Goal: Task Accomplishment & Management: Manage account settings

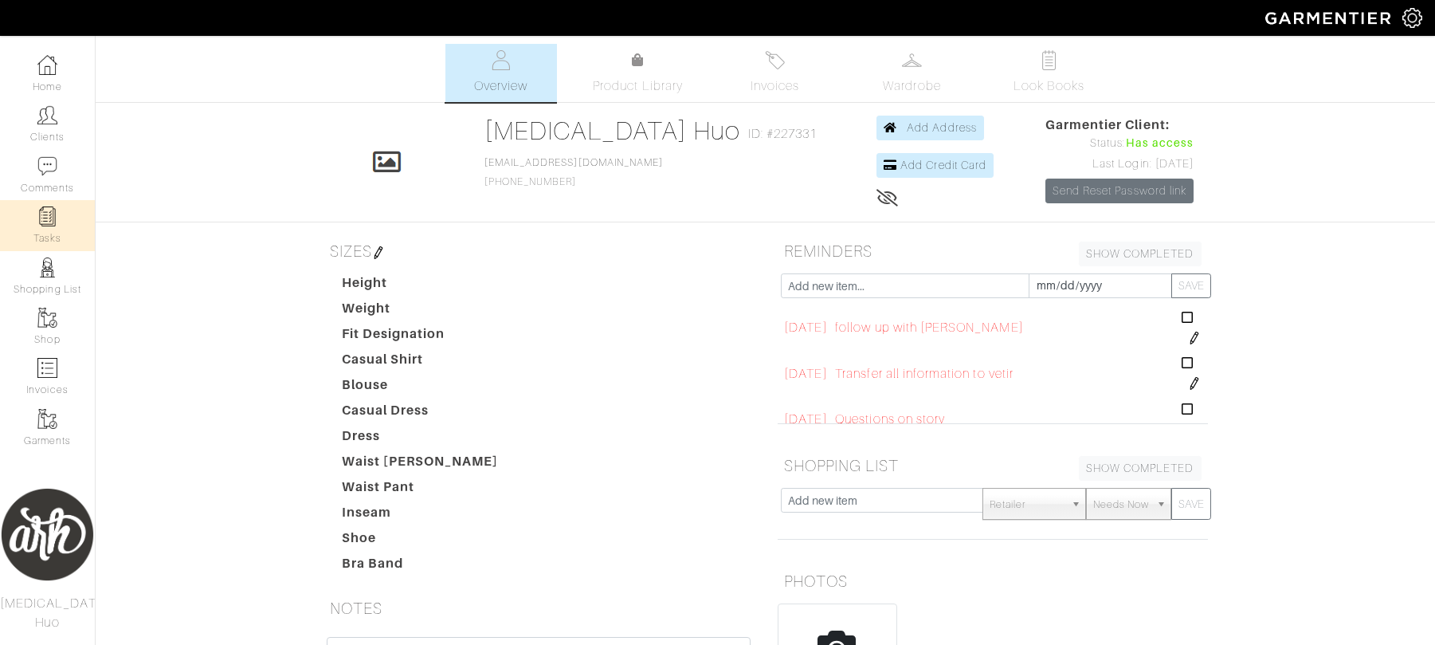
click at [57, 221] on link "Tasks" at bounding box center [47, 225] width 95 height 50
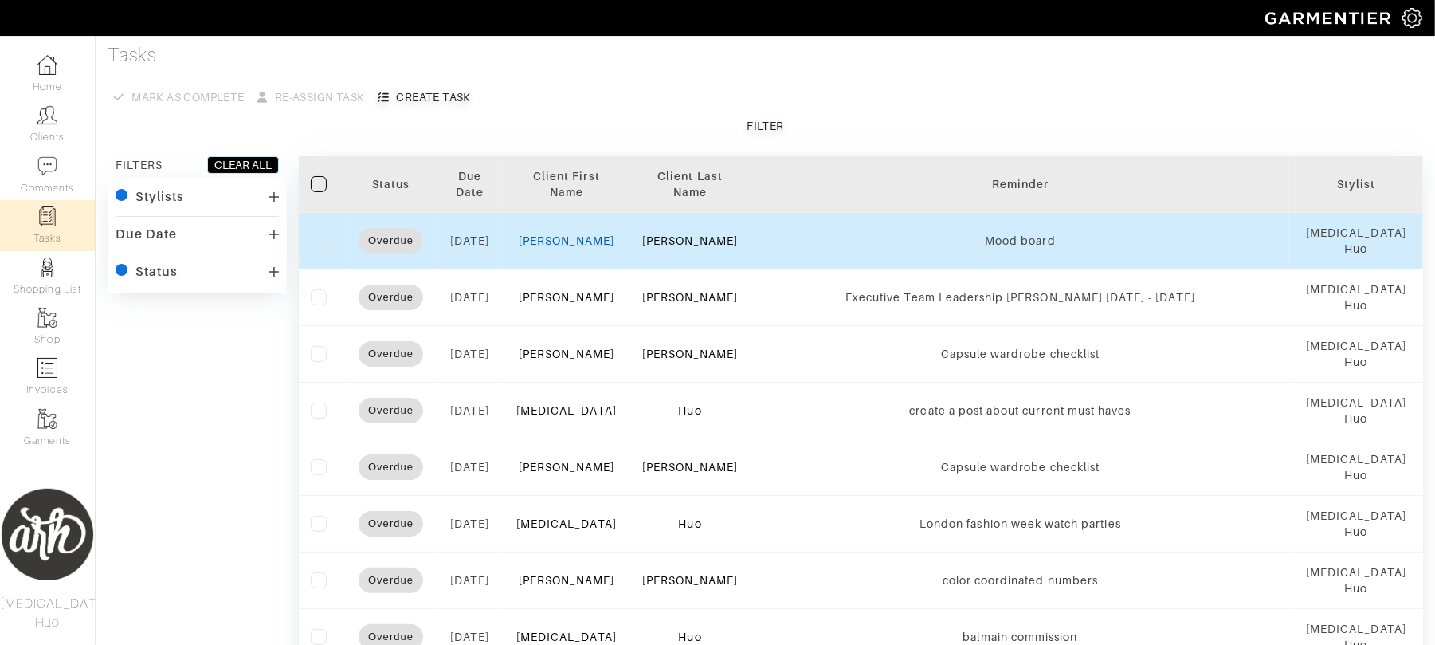
click at [575, 243] on link "[PERSON_NAME]" at bounding box center [567, 240] width 96 height 13
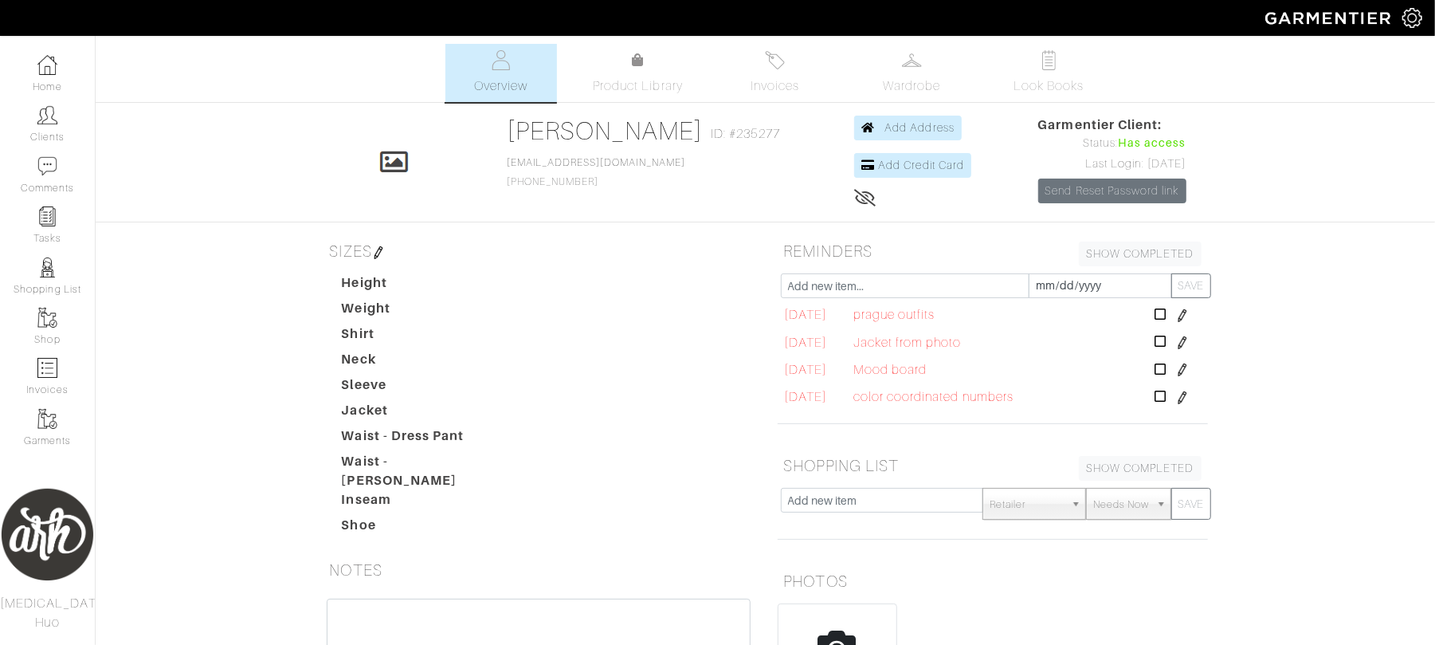
scroll to position [59, 0]
click at [1176, 374] on img at bounding box center [1182, 369] width 13 height 13
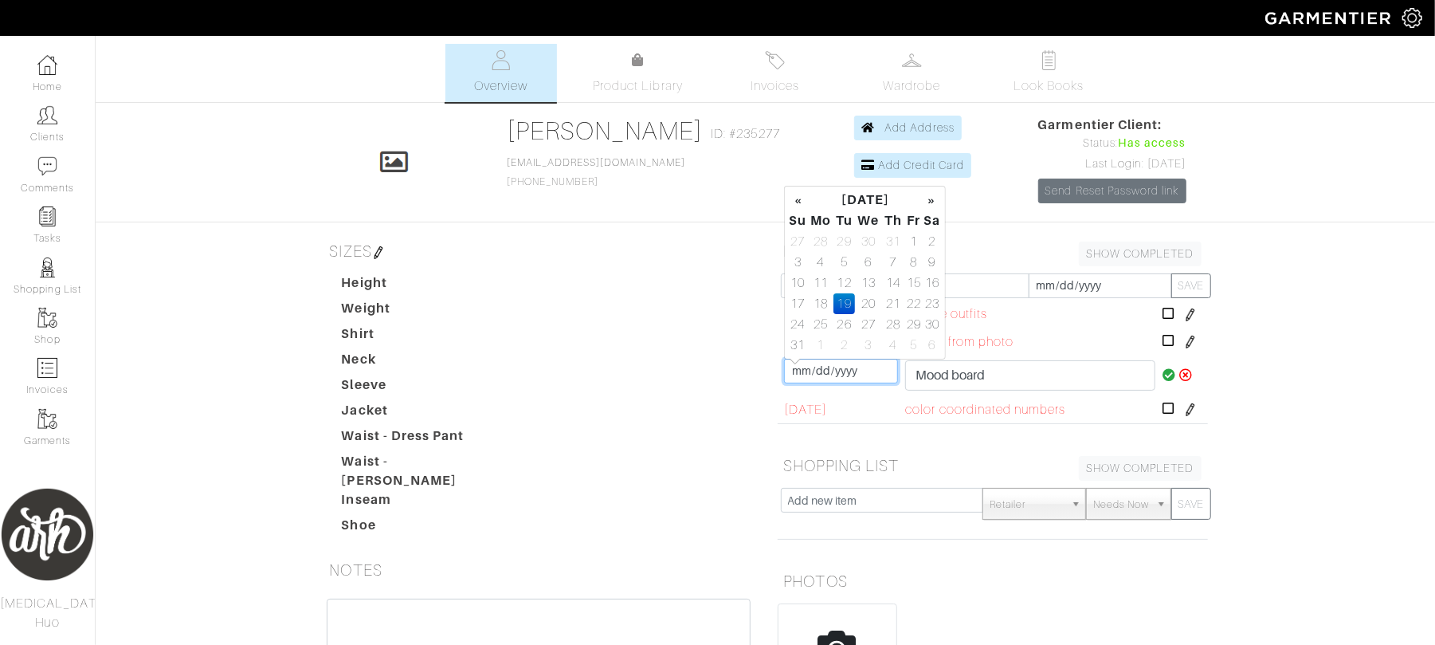
click at [855, 364] on input "[DATE]" at bounding box center [841, 371] width 114 height 25
click at [824, 326] on td "25" at bounding box center [821, 324] width 26 height 21
click at [850, 325] on td "26" at bounding box center [845, 324] width 22 height 21
type input "[DATE]"
click at [1163, 378] on icon at bounding box center [1170, 374] width 14 height 13
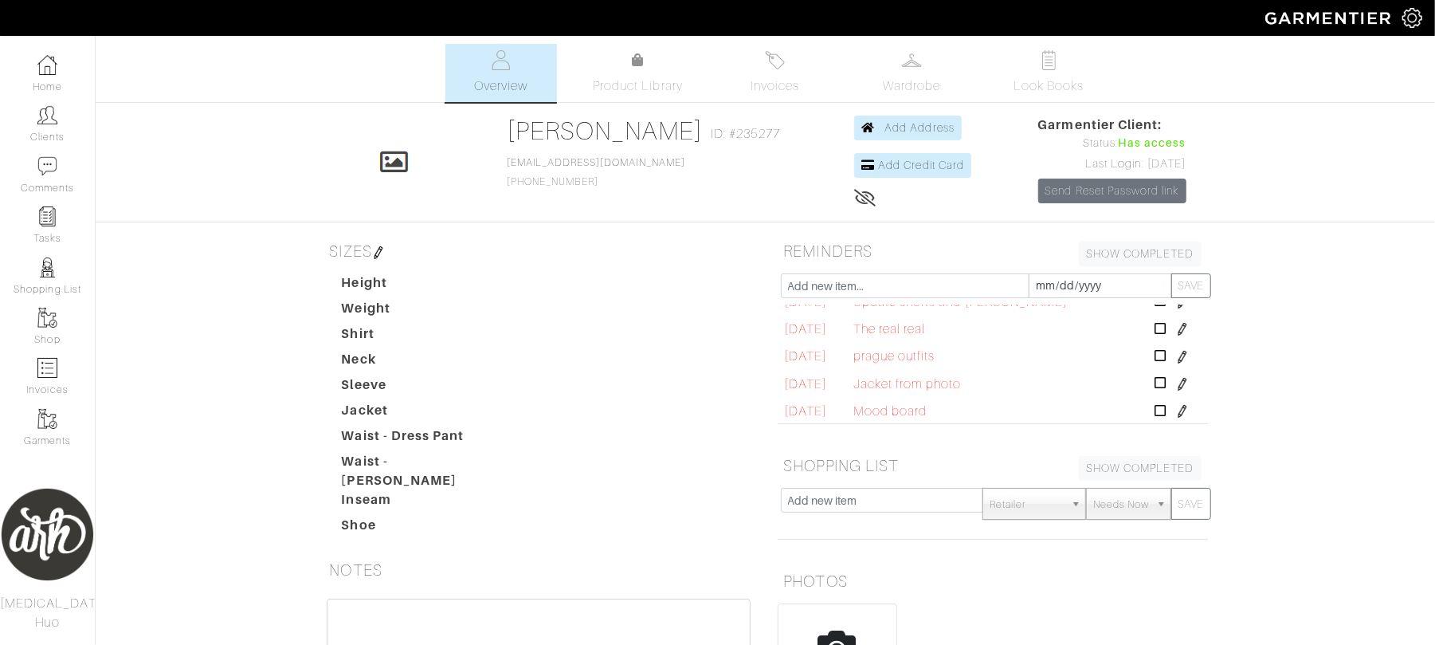
scroll to position [0, 0]
click at [1176, 403] on img at bounding box center [1182, 401] width 13 height 13
click at [842, 402] on input "[DATE]" at bounding box center [841, 403] width 114 height 25
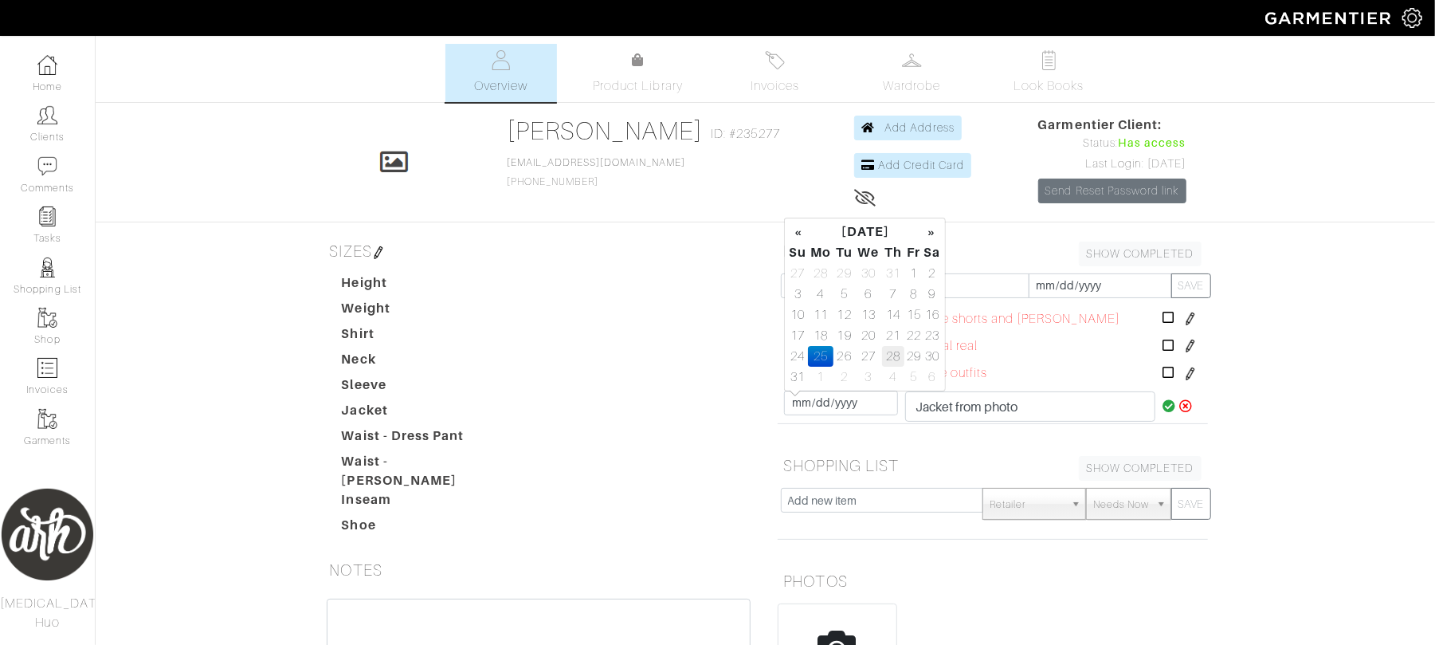
click at [893, 355] on td "28" at bounding box center [893, 356] width 22 height 21
click at [1163, 411] on icon at bounding box center [1170, 405] width 14 height 13
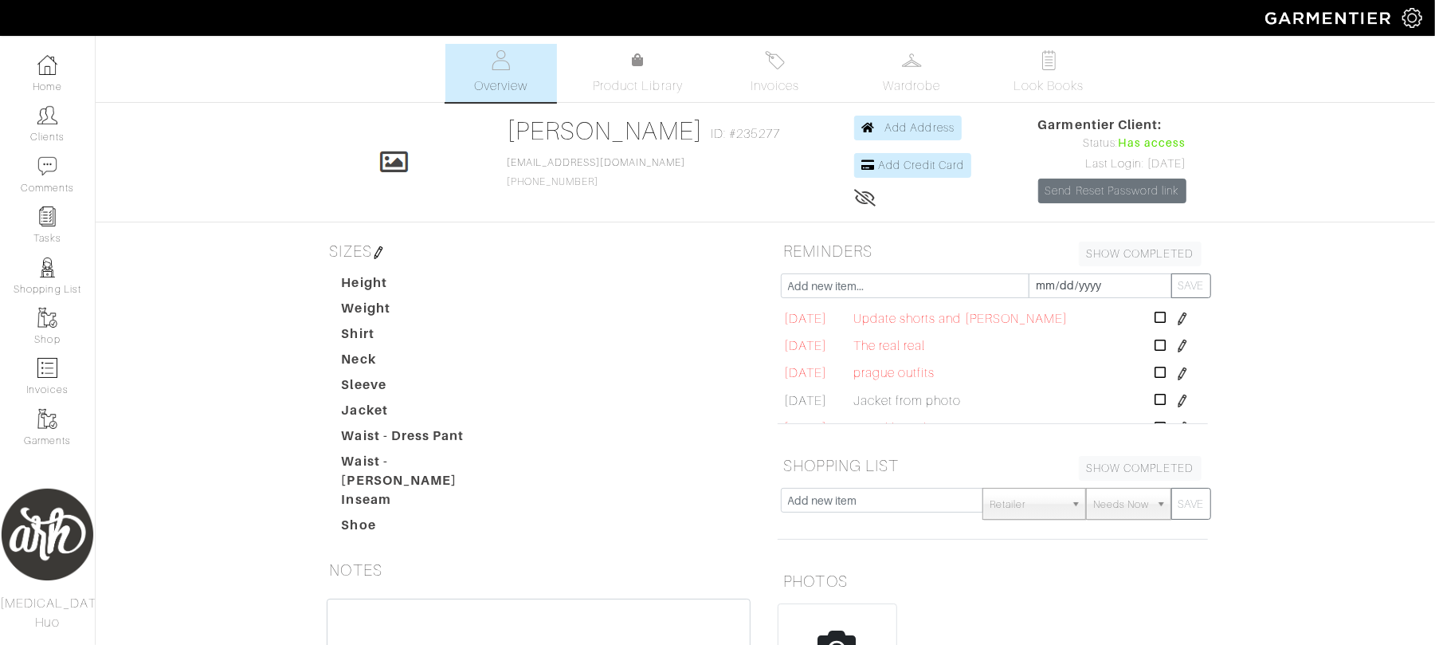
click at [1176, 405] on img at bounding box center [1182, 401] width 13 height 13
click at [887, 412] on input "[DATE]" at bounding box center [841, 403] width 114 height 25
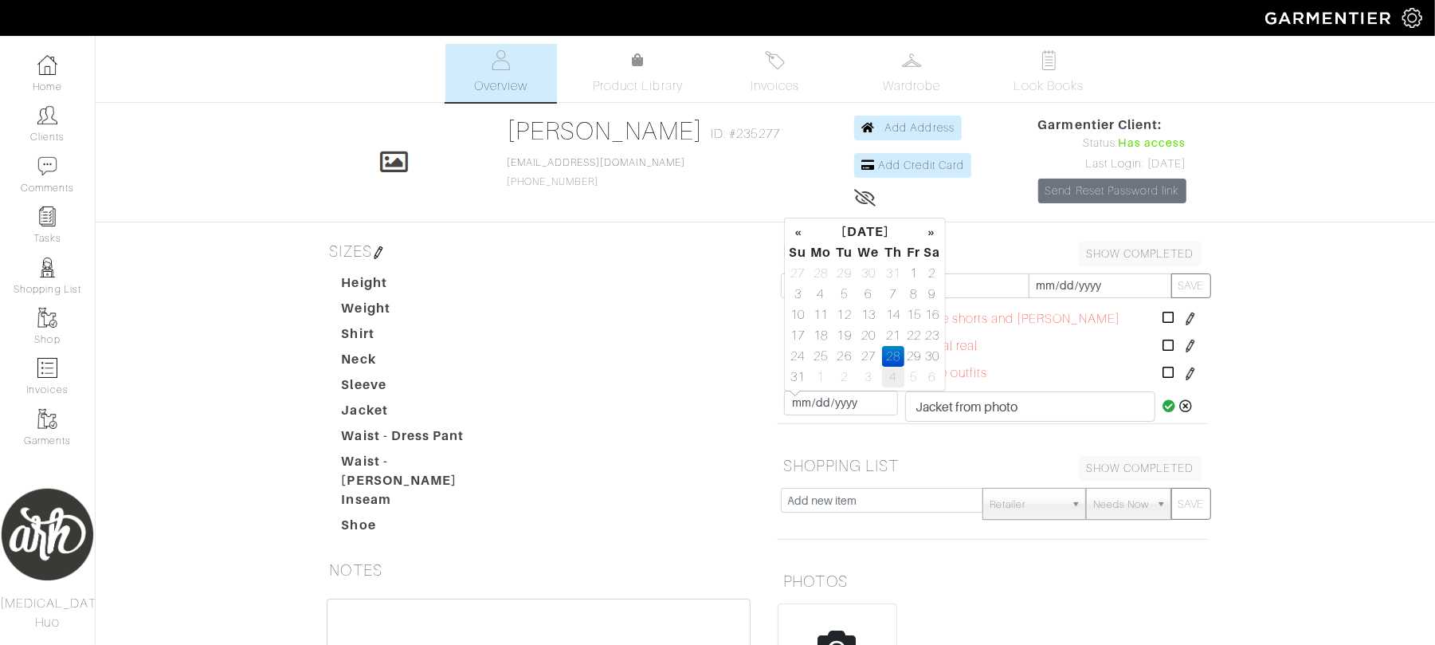
click at [888, 380] on td "4" at bounding box center [893, 377] width 22 height 21
type input "[DATE]"
click at [1163, 412] on icon at bounding box center [1170, 405] width 14 height 13
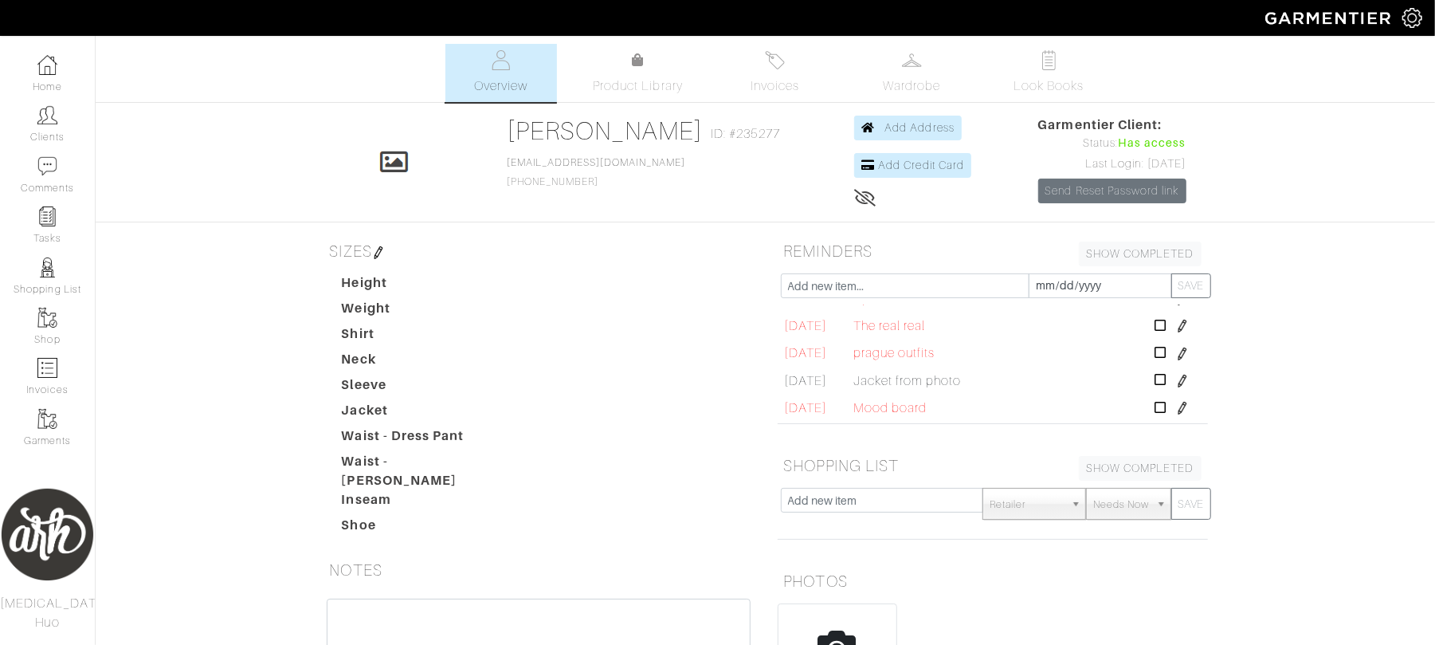
scroll to position [21, 0]
click at [1176, 408] on img at bounding box center [1182, 407] width 13 height 13
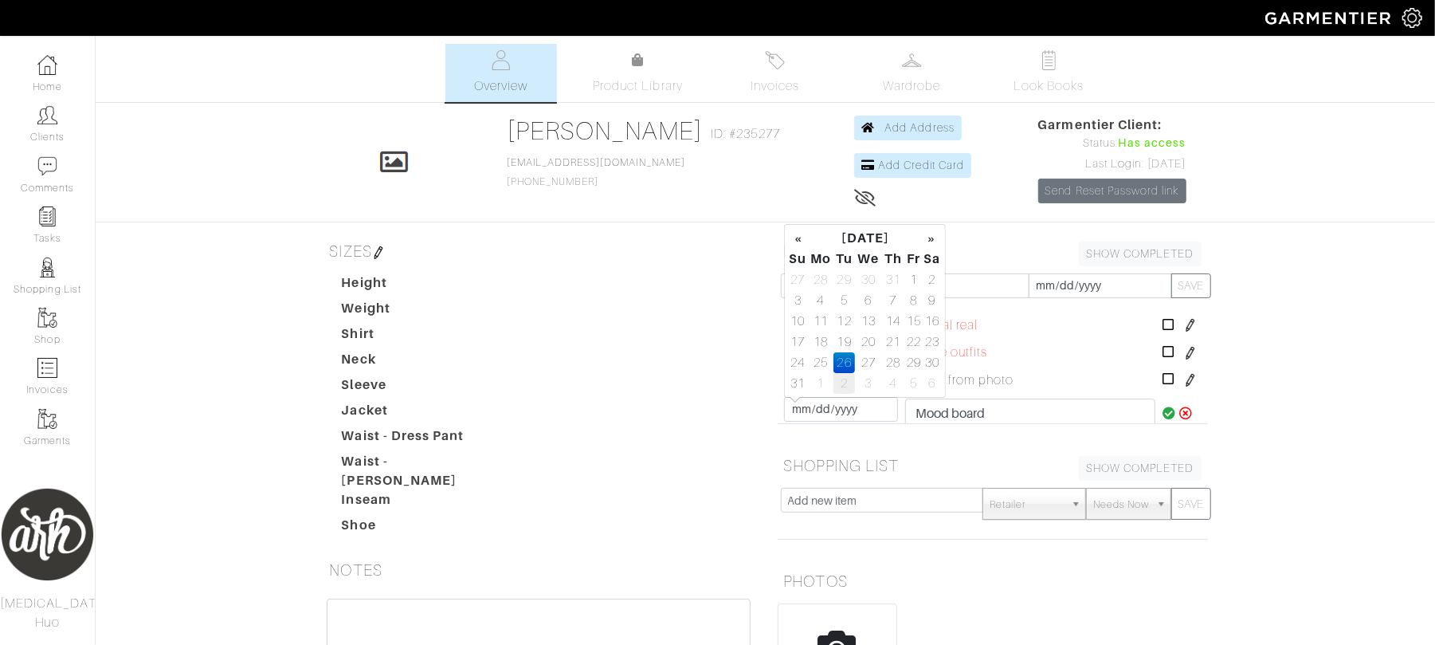
drag, startPoint x: 846, startPoint y: 410, endPoint x: 839, endPoint y: 377, distance: 33.3
click at [839, 377] on td "2" at bounding box center [845, 383] width 22 height 21
type input "[DATE]"
click at [1163, 419] on icon at bounding box center [1170, 412] width 14 height 13
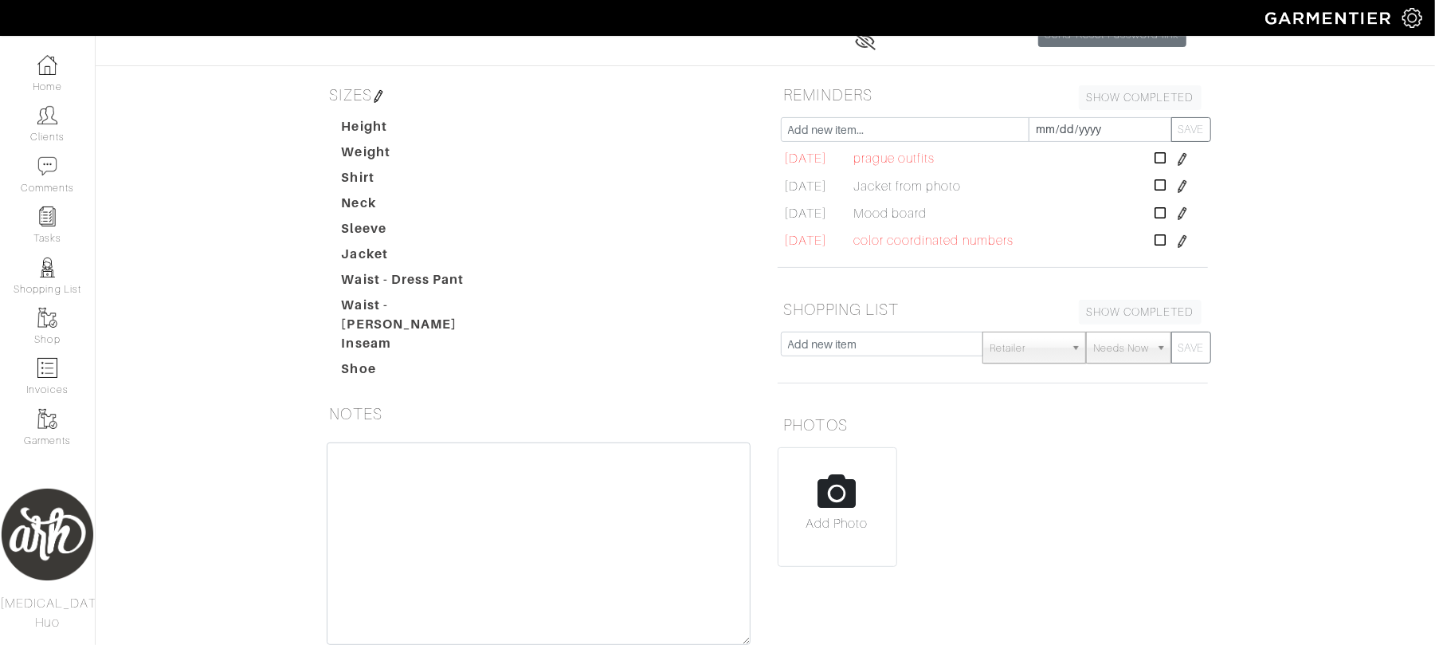
scroll to position [0, 0]
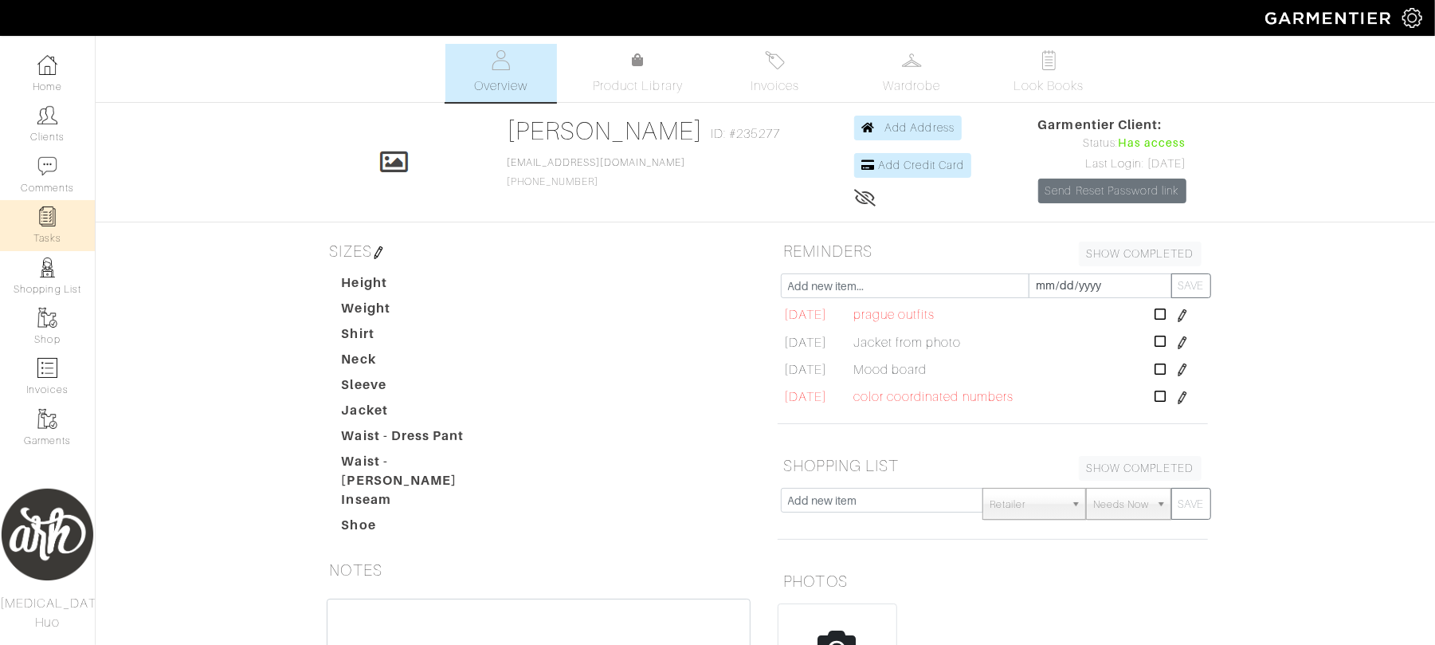
click at [45, 230] on link "Tasks" at bounding box center [47, 225] width 95 height 50
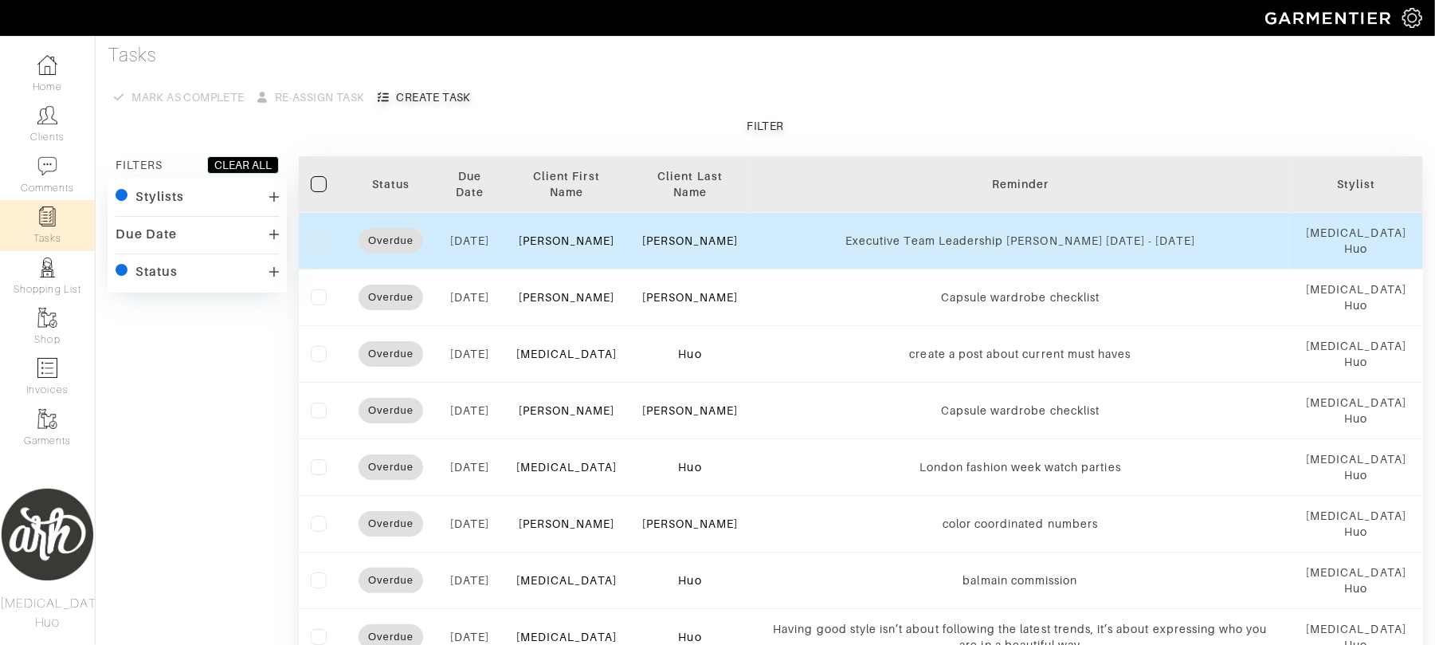
click at [901, 238] on div "Executive Team Leadership [PERSON_NAME] [DATE] - [DATE]" at bounding box center [1021, 241] width 515 height 16
click at [591, 241] on link "[PERSON_NAME]" at bounding box center [567, 240] width 96 height 13
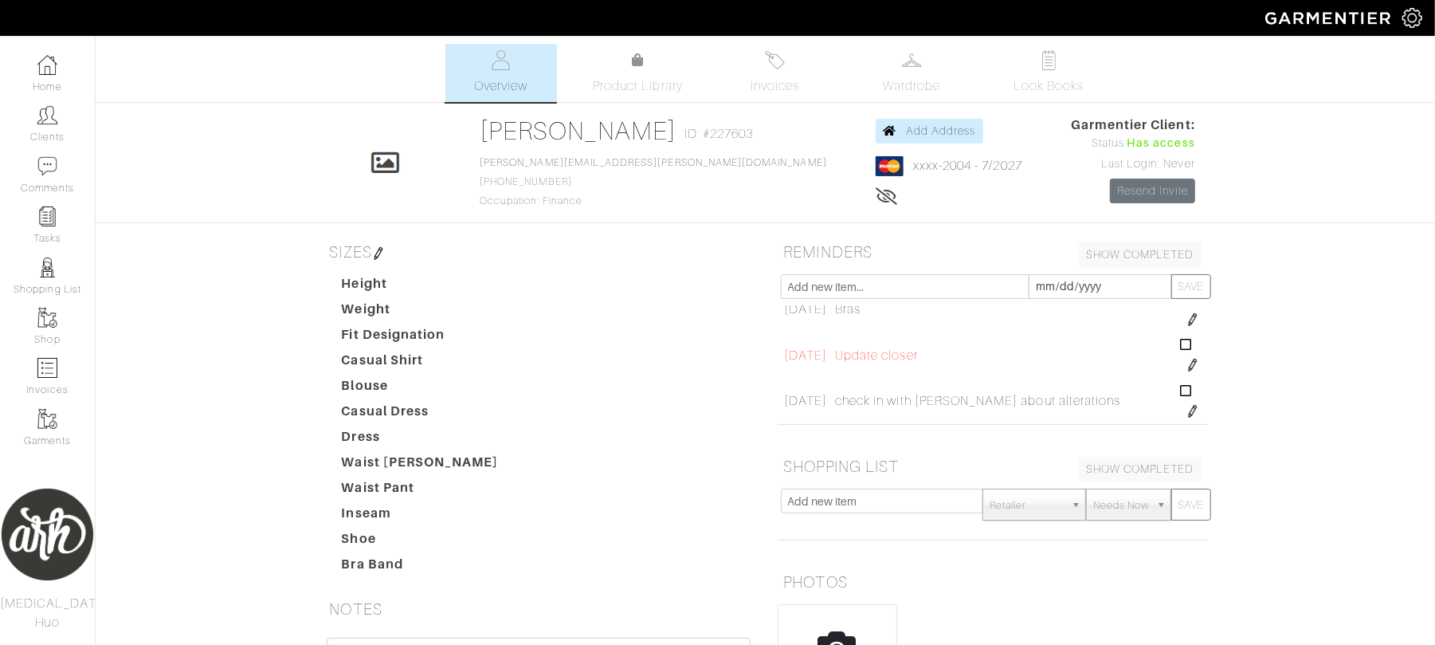
scroll to position [64, 0]
click at [1180, 348] on icon at bounding box center [1186, 346] width 12 height 13
click at [1187, 328] on img at bounding box center [1193, 330] width 13 height 13
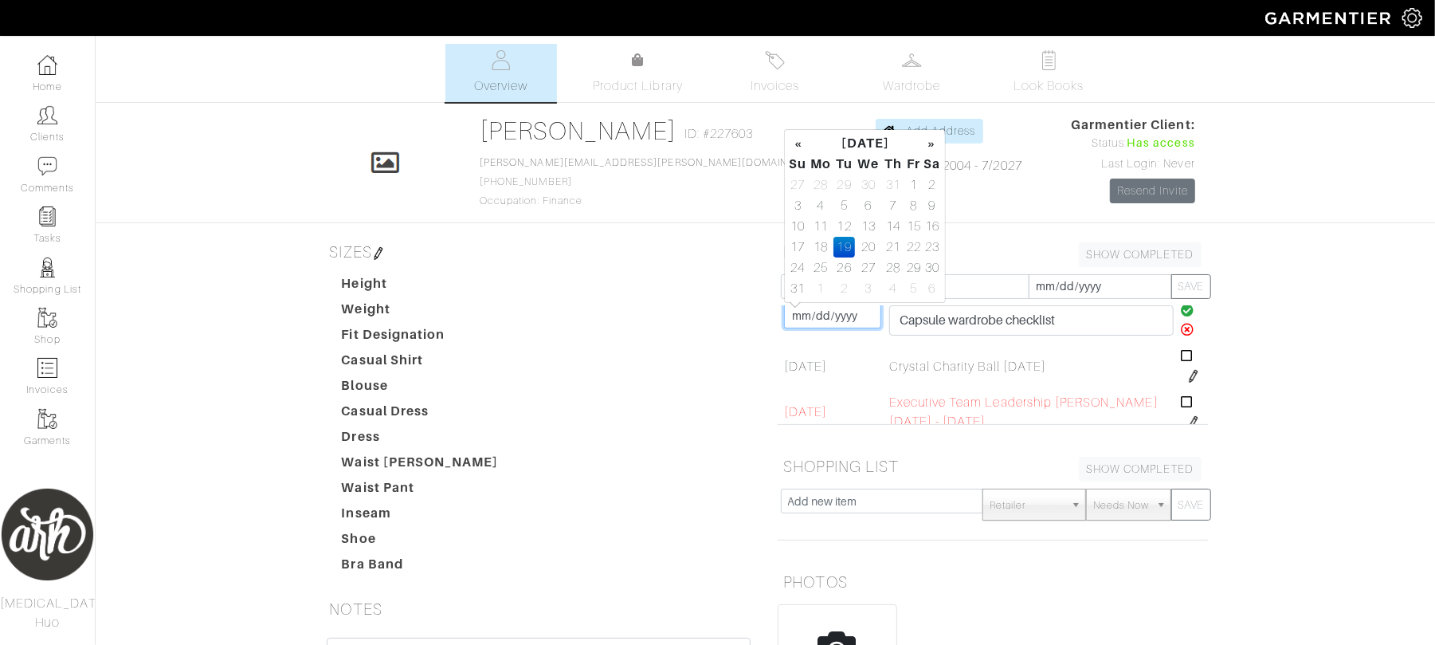
click at [821, 314] on input "[DATE]" at bounding box center [832, 316] width 97 height 25
click at [842, 291] on td "2" at bounding box center [845, 288] width 22 height 21
type input "[DATE]"
click at [1181, 311] on icon at bounding box center [1188, 312] width 14 height 13
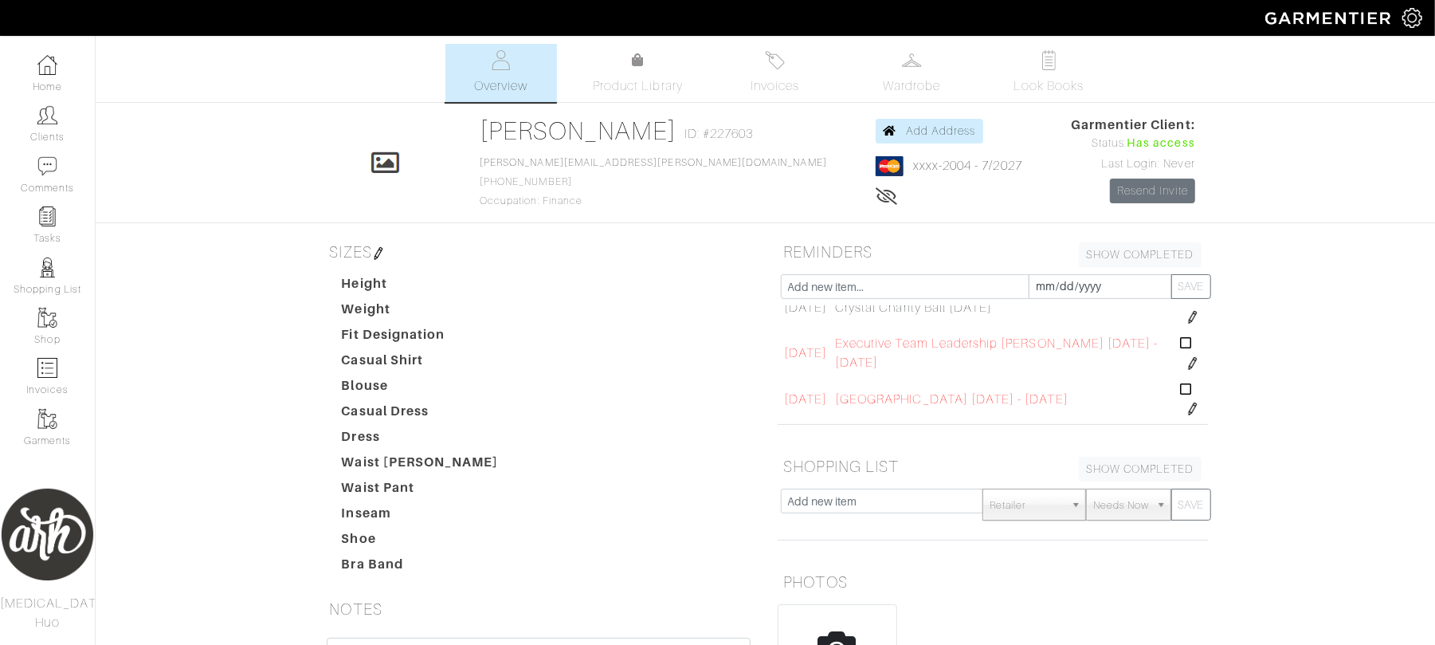
scroll to position [351, 0]
click at [1187, 355] on img at bounding box center [1193, 354] width 13 height 13
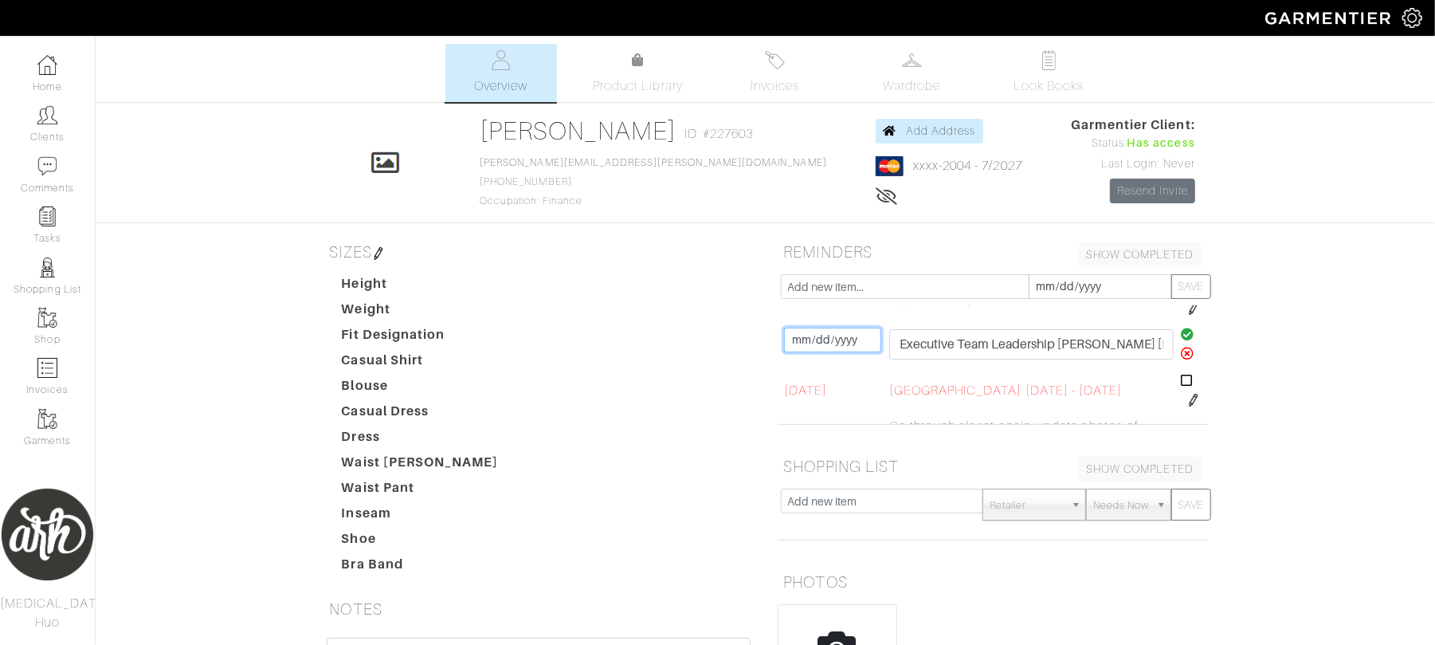
click at [813, 351] on input "[DATE]" at bounding box center [832, 340] width 97 height 25
click at [894, 311] on td "4" at bounding box center [893, 312] width 22 height 21
type input "[DATE]"
click at [1181, 333] on icon at bounding box center [1188, 334] width 14 height 13
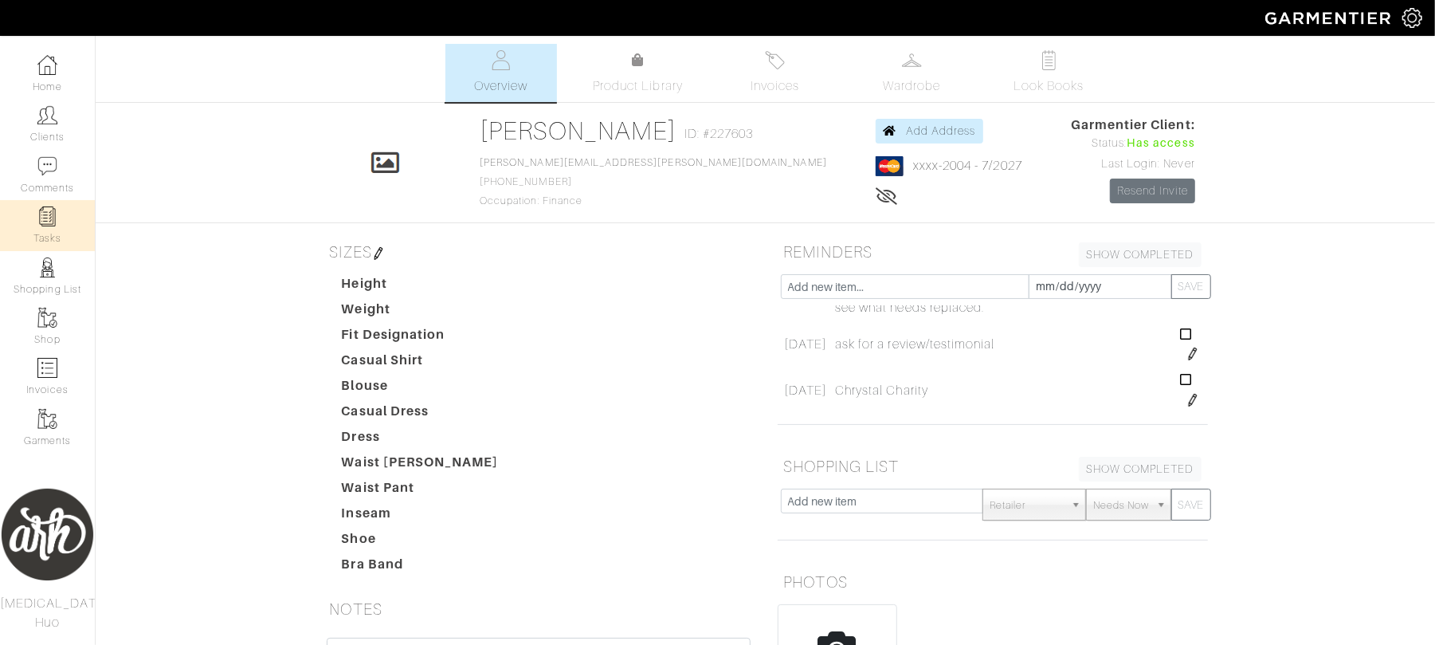
click at [59, 236] on link "Tasks" at bounding box center [47, 225] width 95 height 50
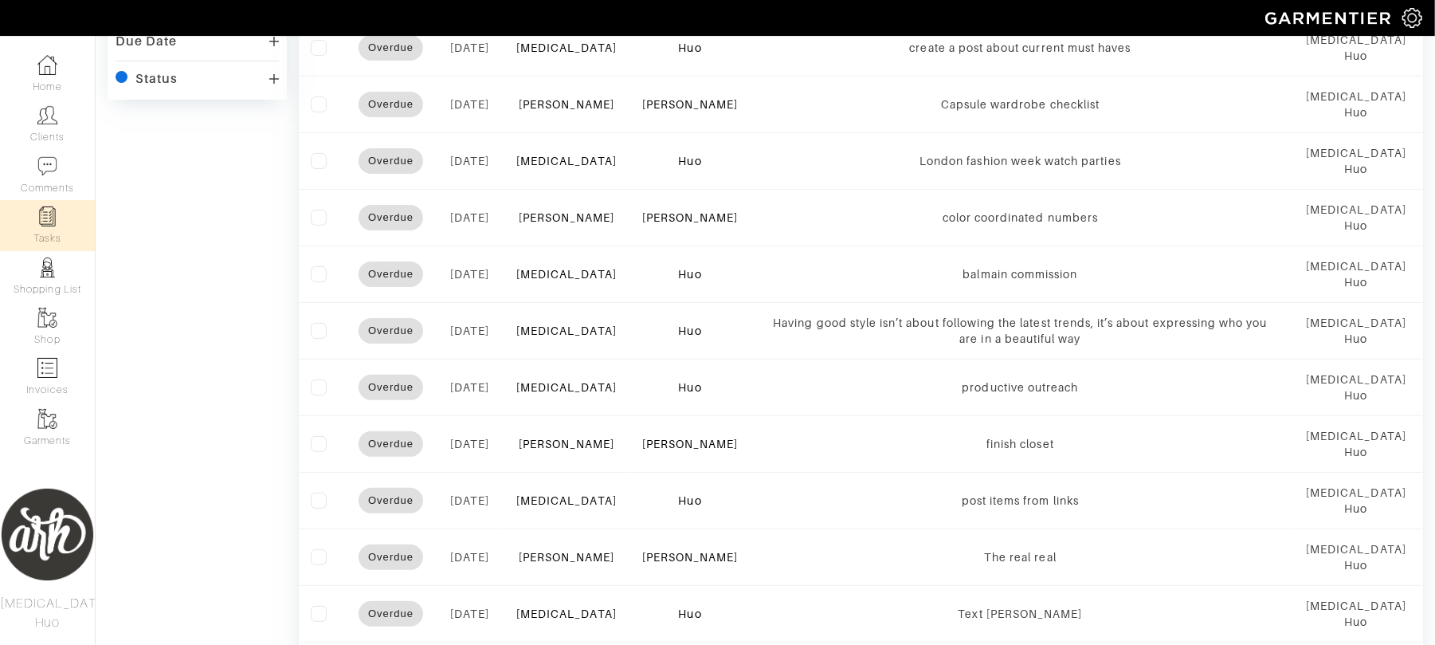
scroll to position [198, 0]
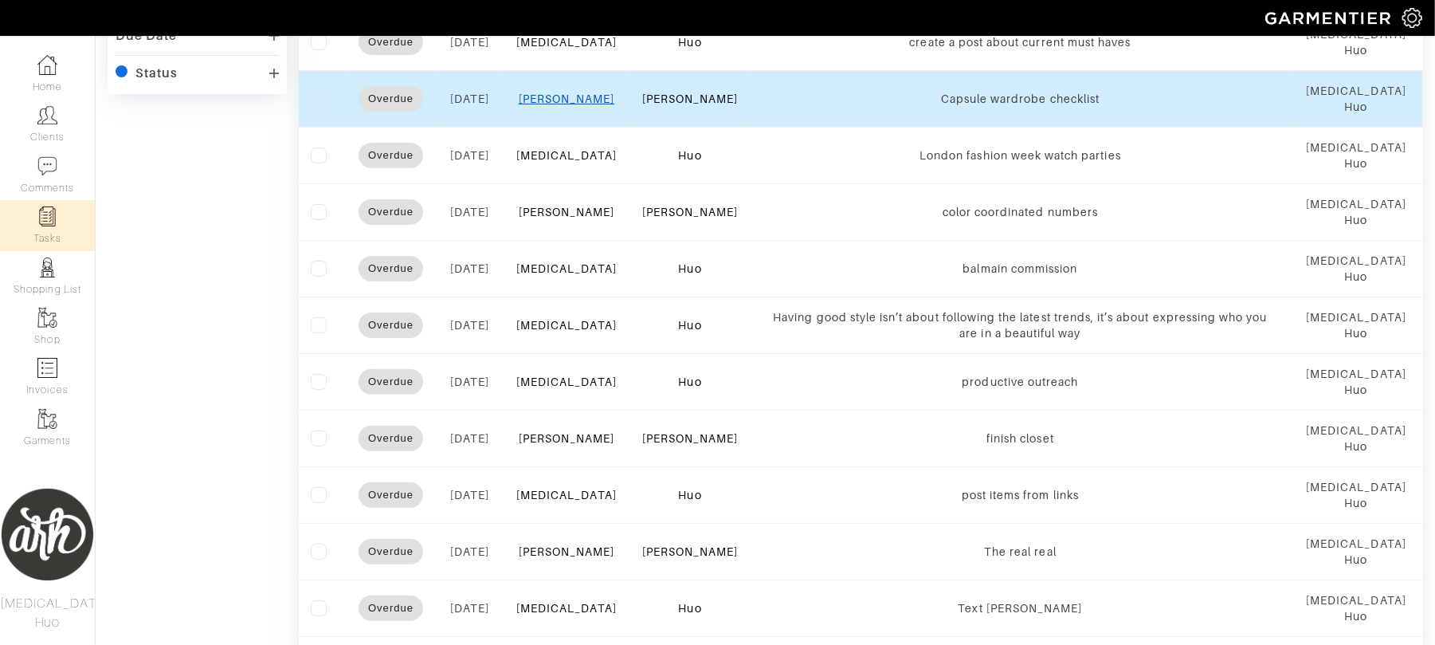
click at [590, 102] on link "[PERSON_NAME]" at bounding box center [567, 98] width 96 height 13
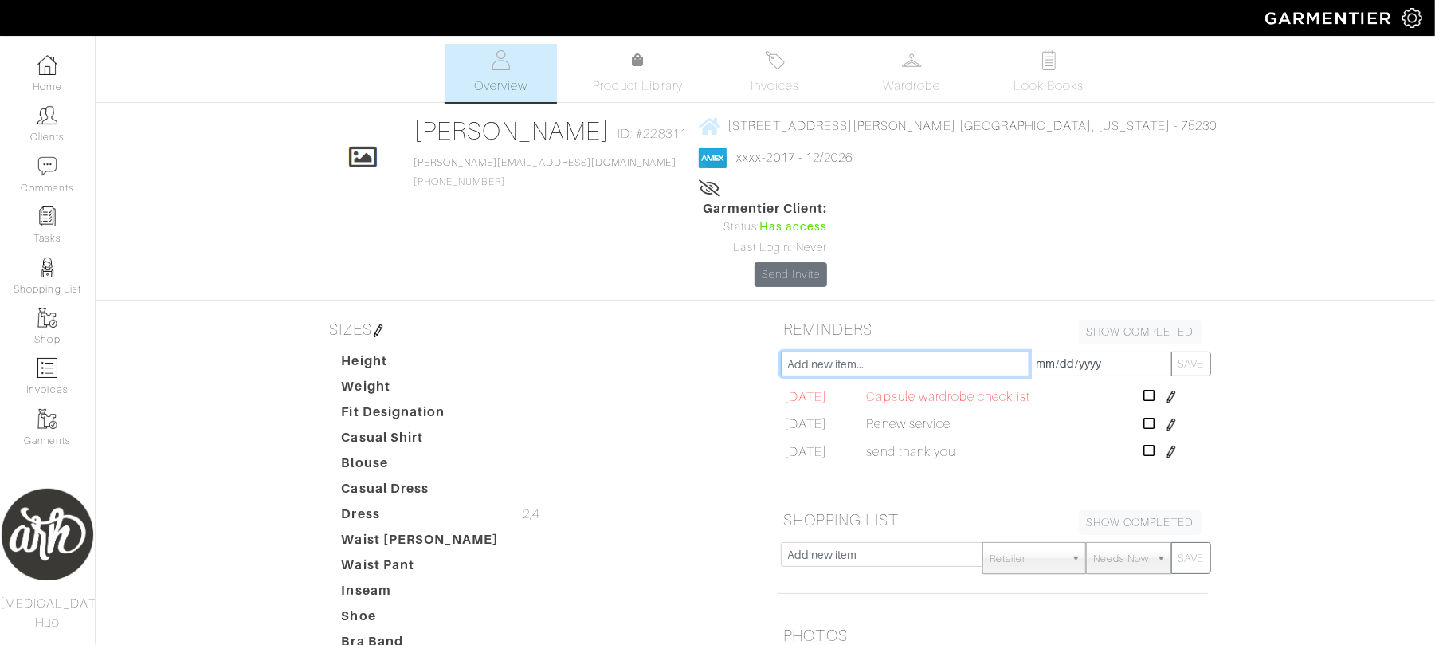
click at [807, 351] on input "text" at bounding box center [905, 363] width 249 height 25
type input "sneakers"
click at [1088, 351] on input "[DATE]" at bounding box center [1100, 363] width 143 height 25
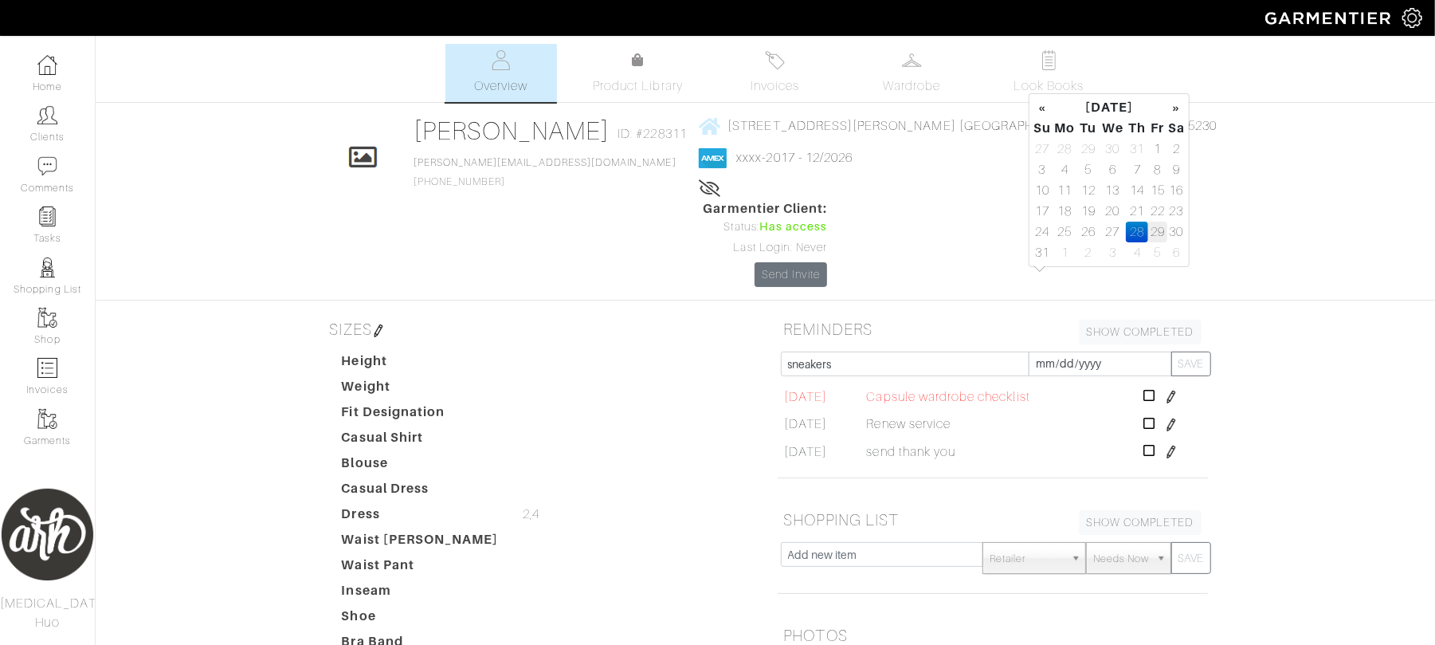
click at [1154, 230] on td "29" at bounding box center [1158, 232] width 18 height 21
type input "[DATE]"
click at [1191, 351] on button "SAVE" at bounding box center [1192, 363] width 40 height 25
type input "[DATE]"
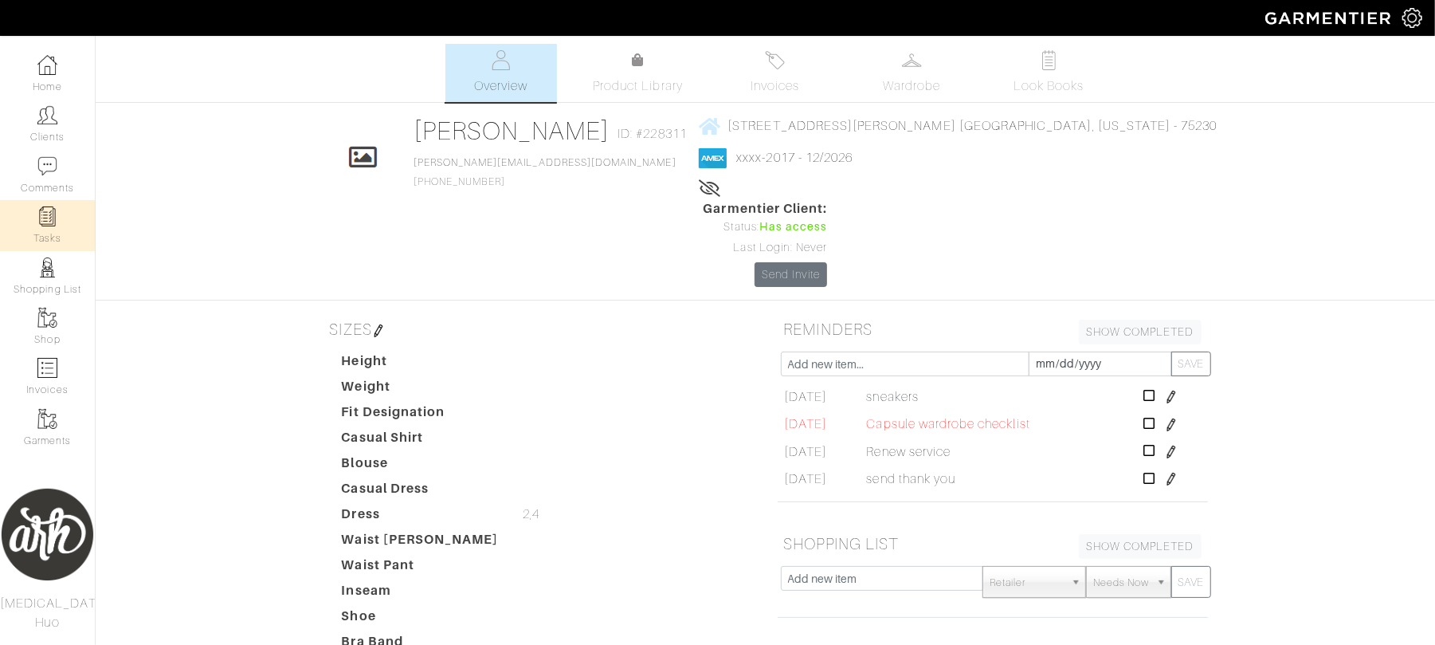
click at [65, 215] on link "Tasks" at bounding box center [47, 225] width 95 height 50
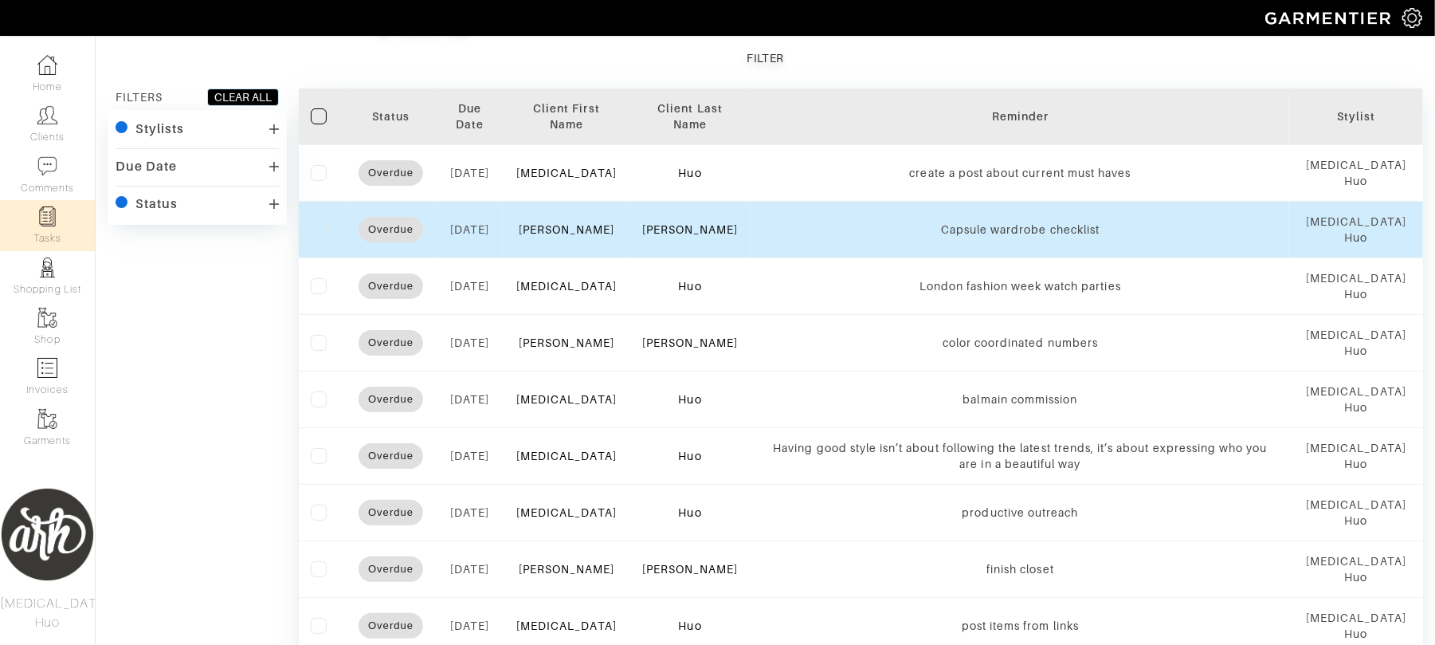
scroll to position [71, 0]
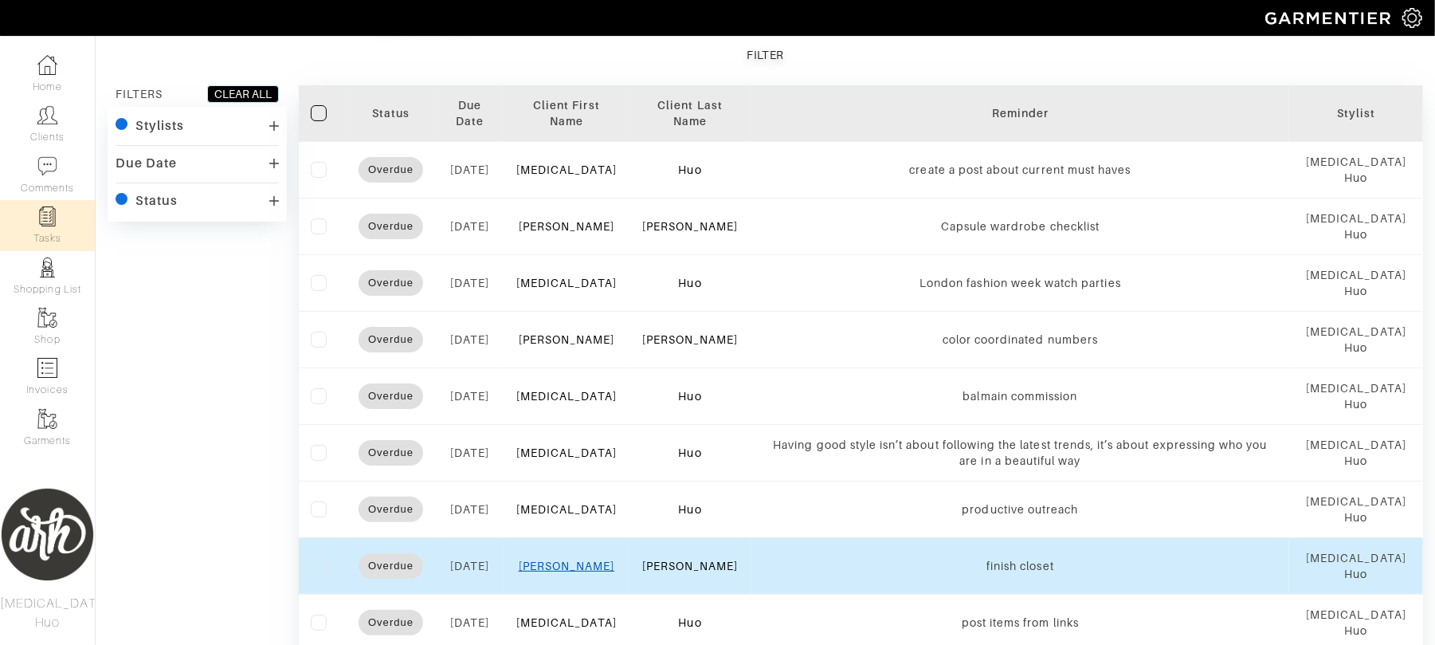
click at [575, 567] on link "[PERSON_NAME]" at bounding box center [567, 566] width 96 height 13
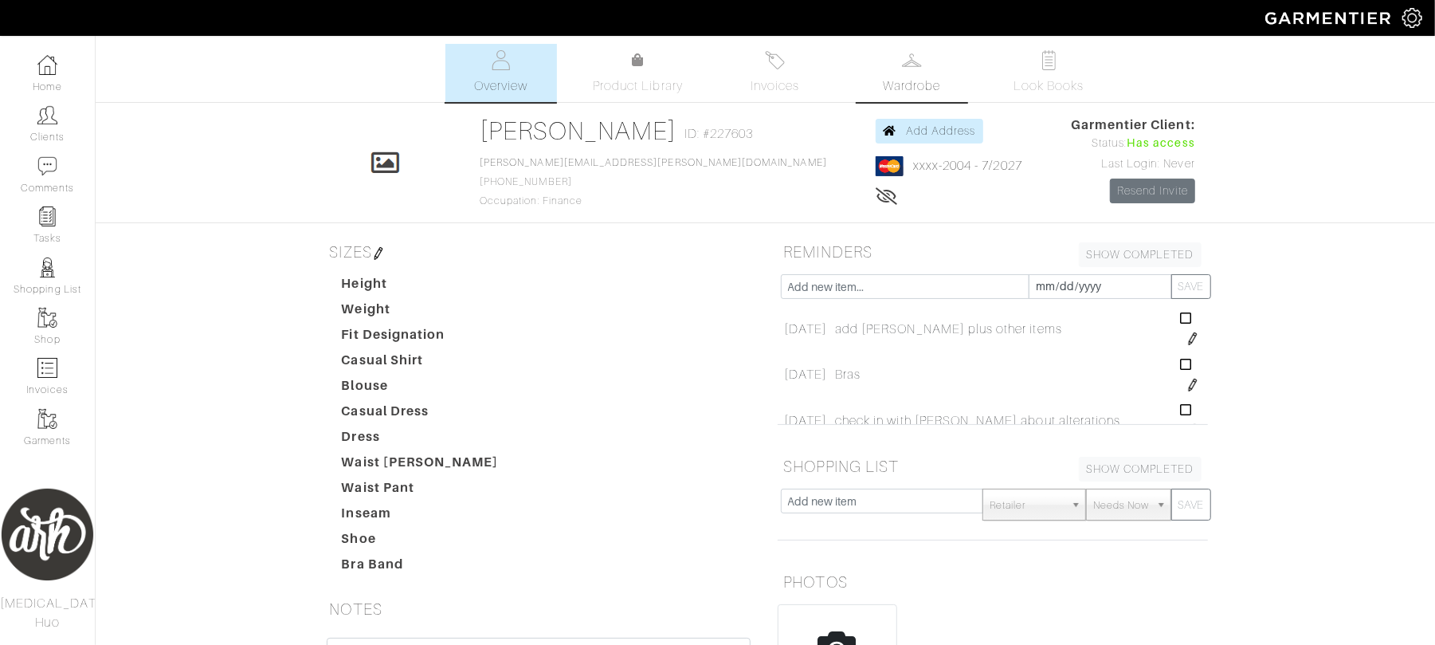
click at [887, 57] on link "Wardrobe" at bounding box center [913, 73] width 112 height 58
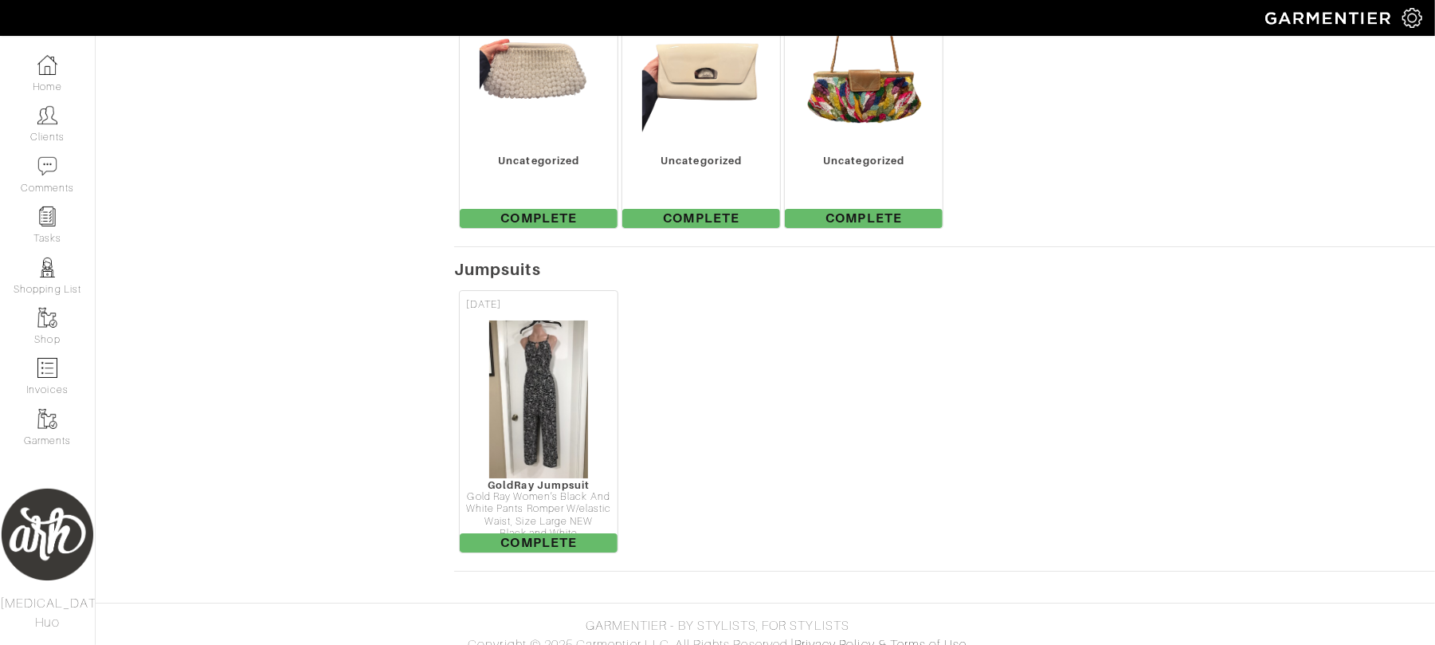
scroll to position [16984, 0]
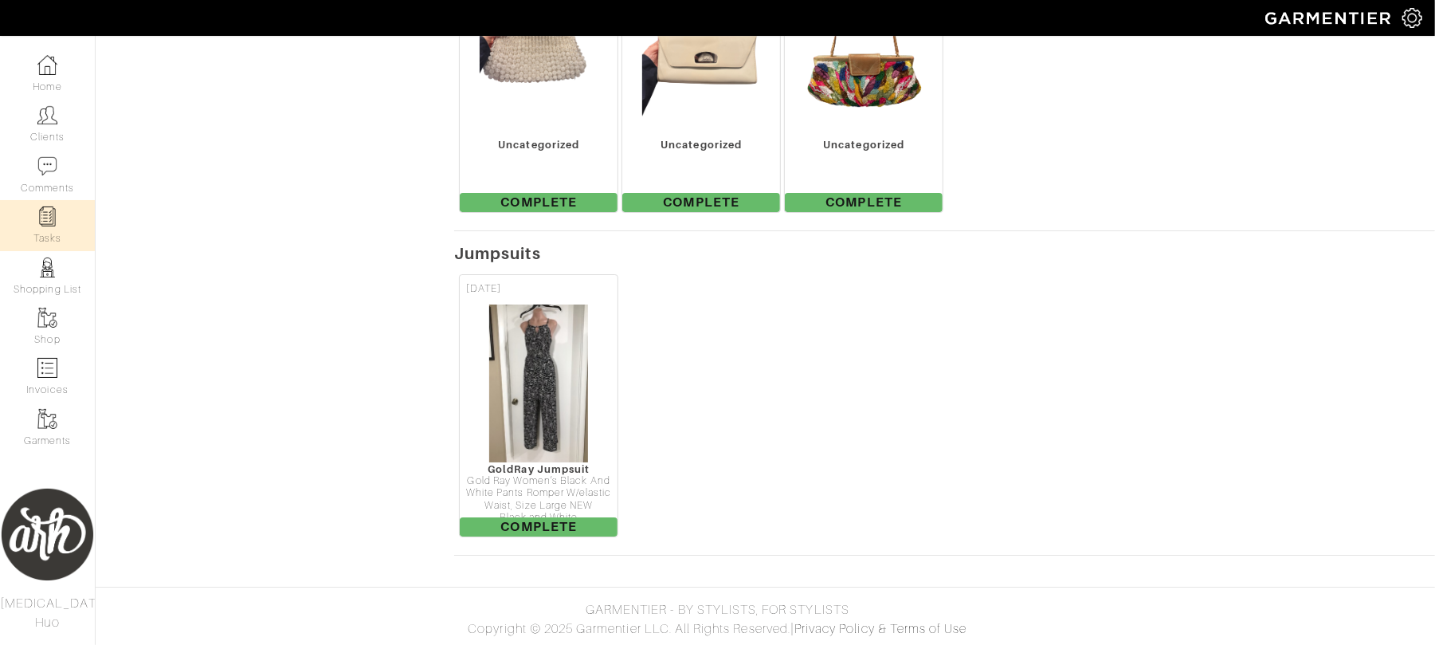
click at [49, 218] on img at bounding box center [47, 216] width 20 height 20
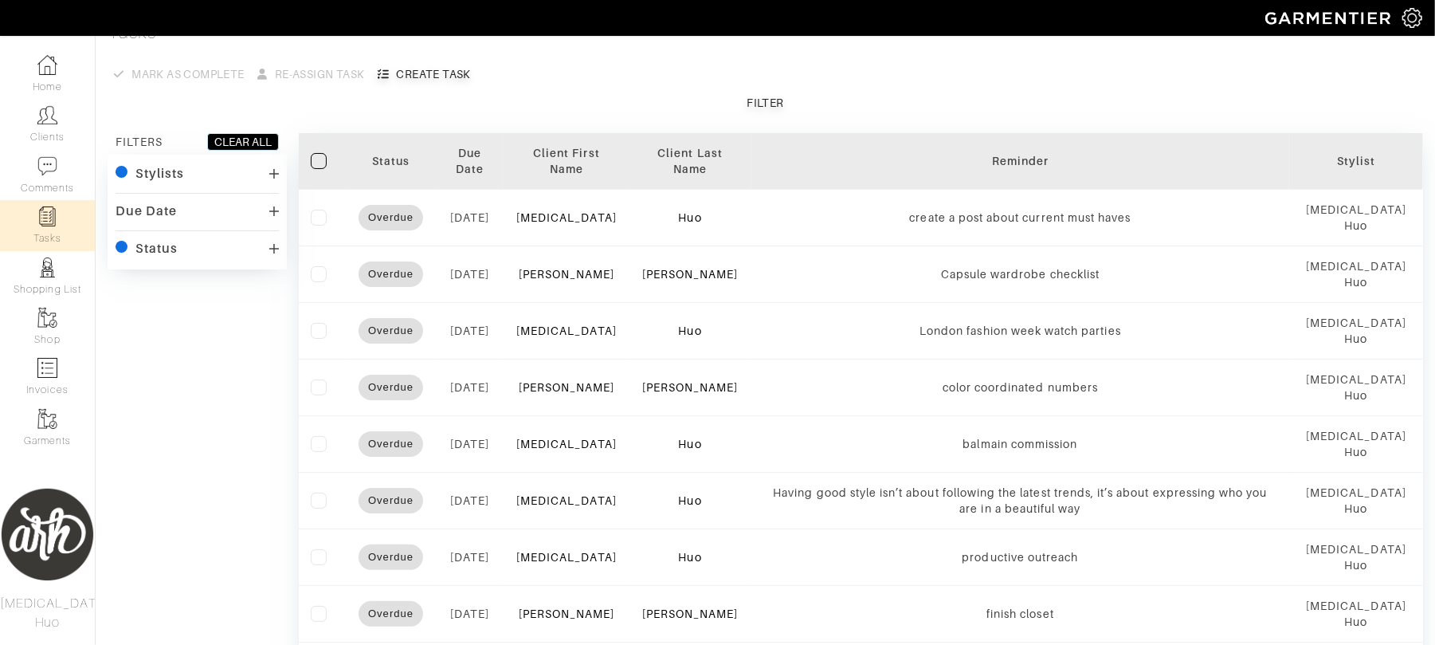
scroll to position [35, 0]
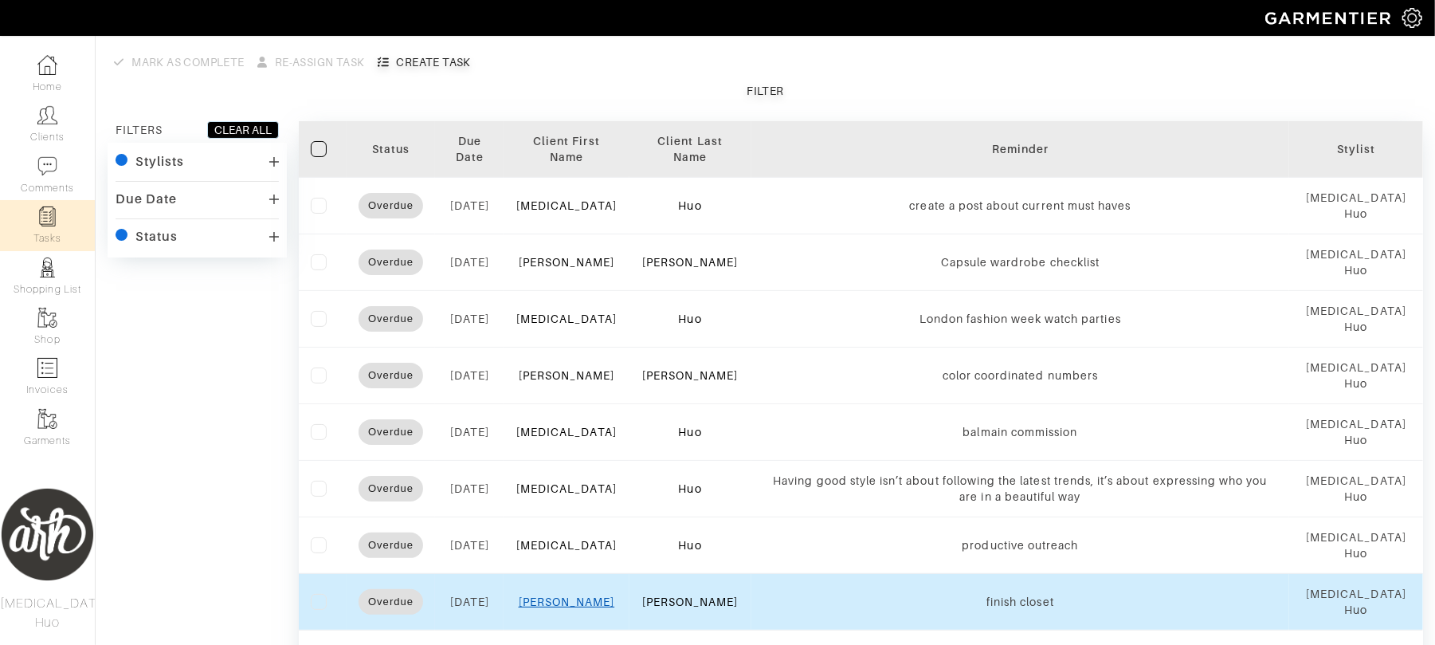
click at [571, 607] on link "[PERSON_NAME]" at bounding box center [567, 601] width 96 height 13
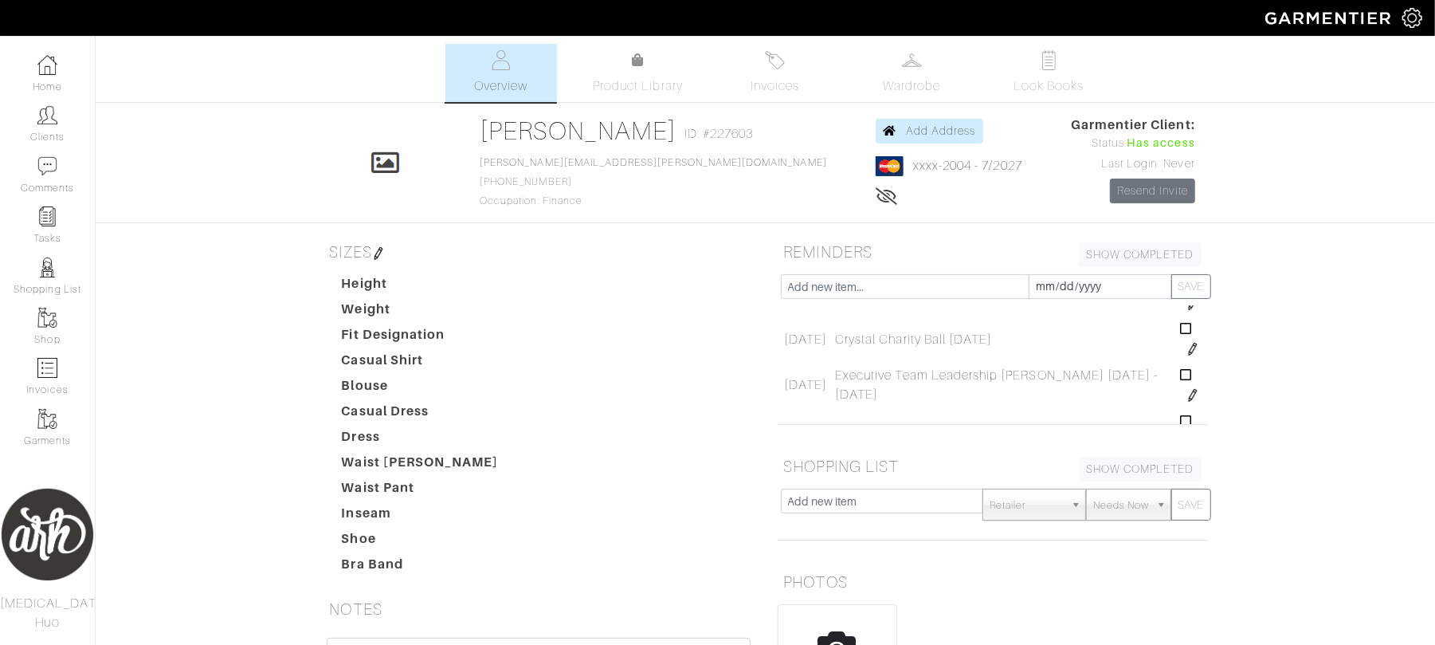
scroll to position [319, 0]
click at [61, 208] on link "Tasks" at bounding box center [47, 225] width 95 height 50
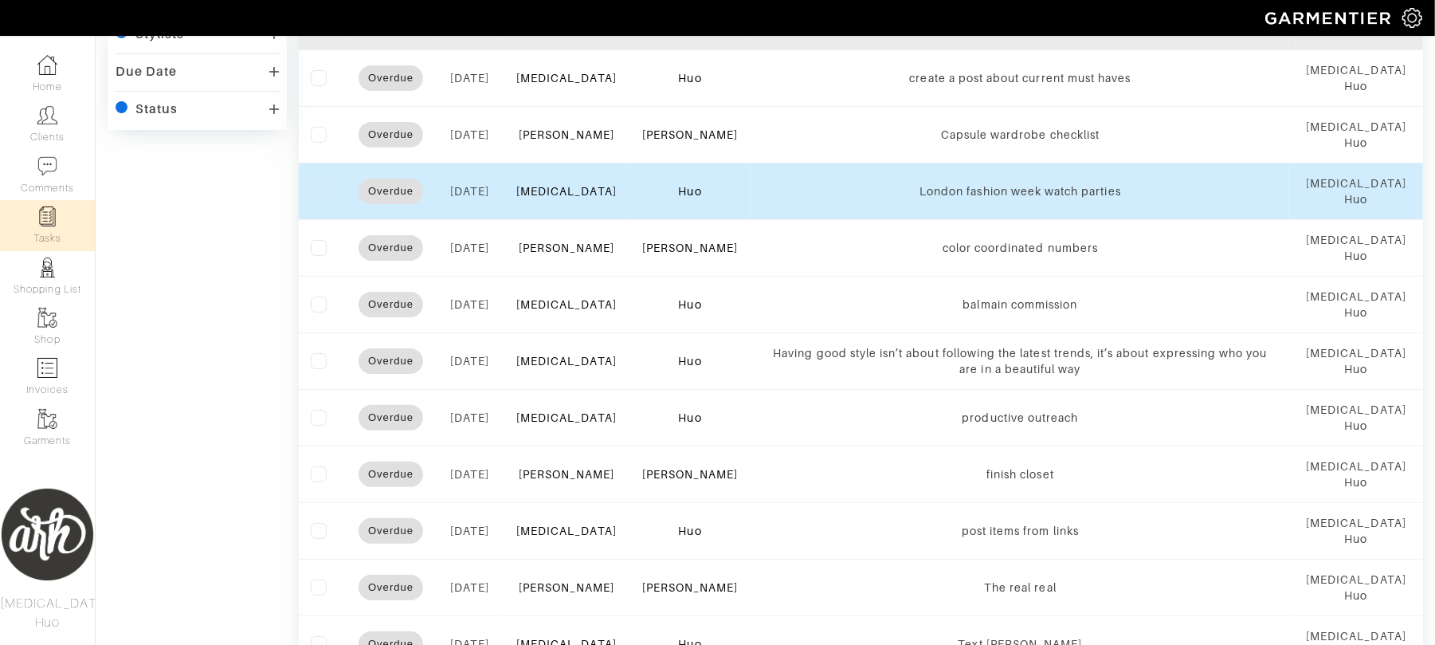
scroll to position [156, 0]
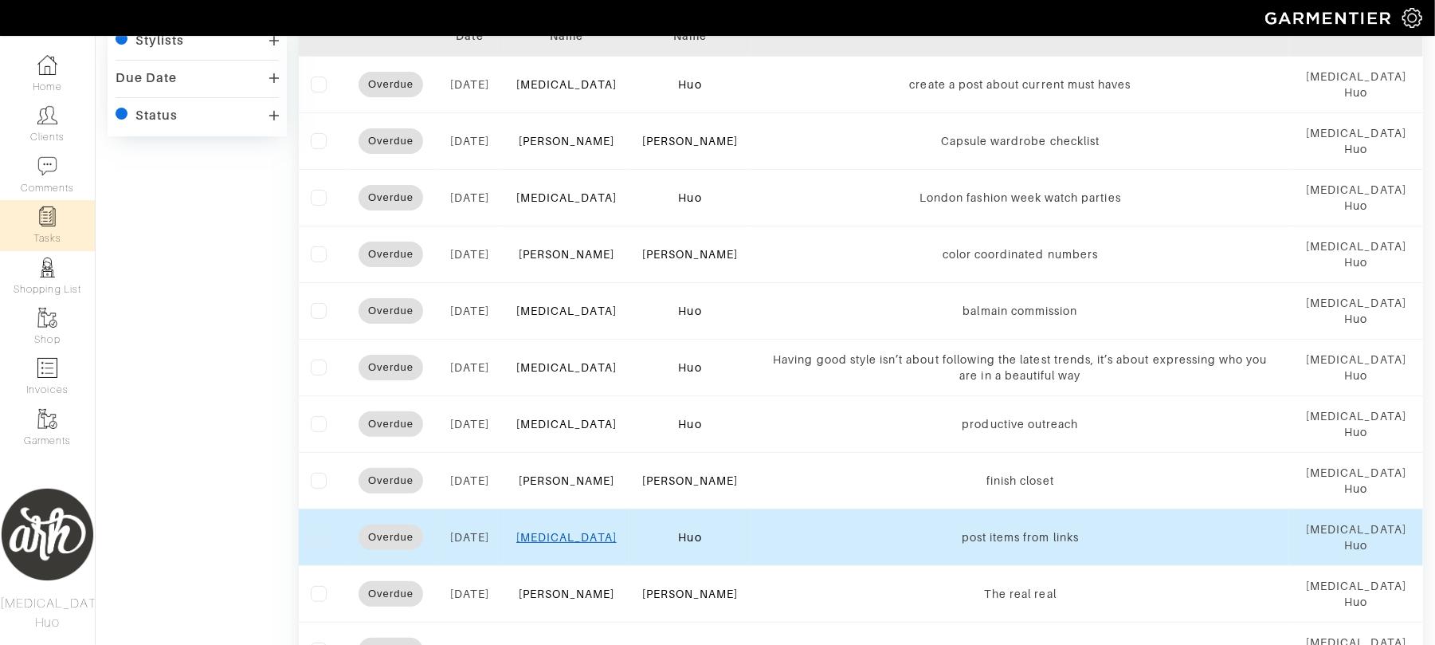
click at [580, 537] on link "[MEDICAL_DATA]" at bounding box center [566, 537] width 100 height 13
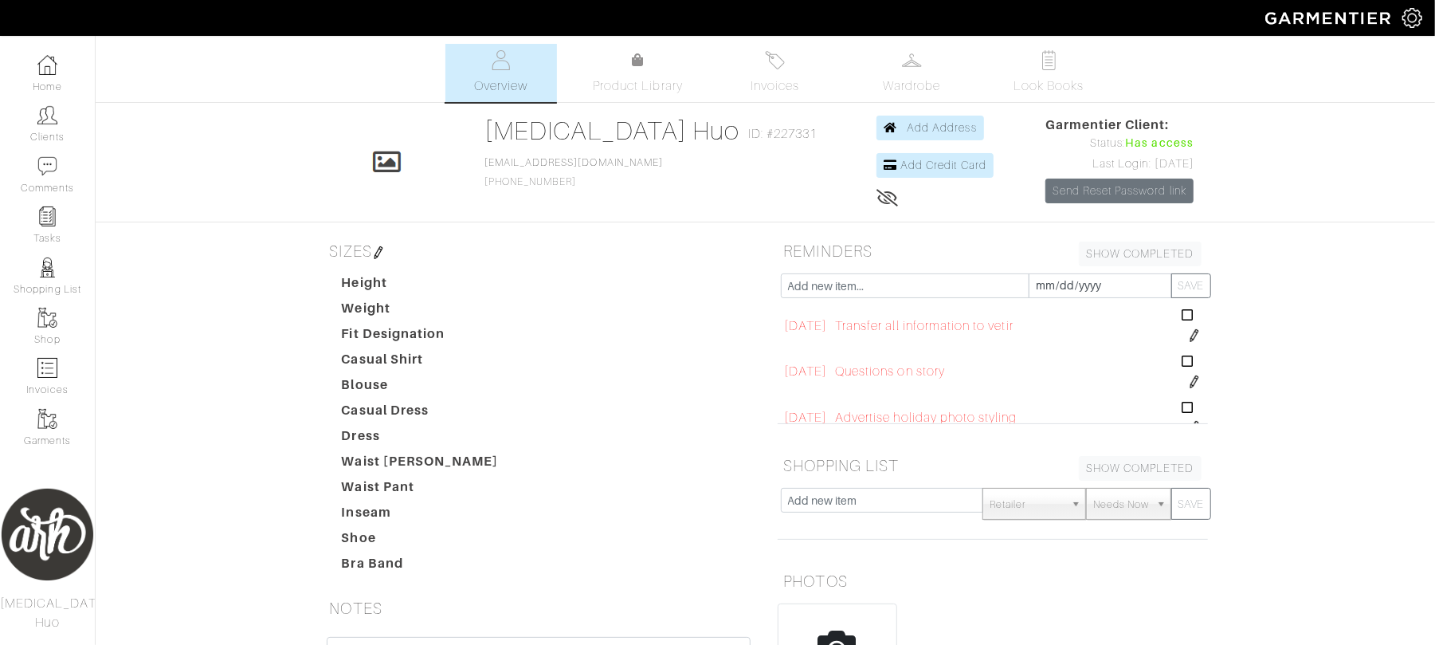
scroll to position [35, 0]
click at [1188, 354] on img at bounding box center [1194, 348] width 13 height 13
click at [808, 332] on input "[DATE]" at bounding box center [832, 334] width 97 height 25
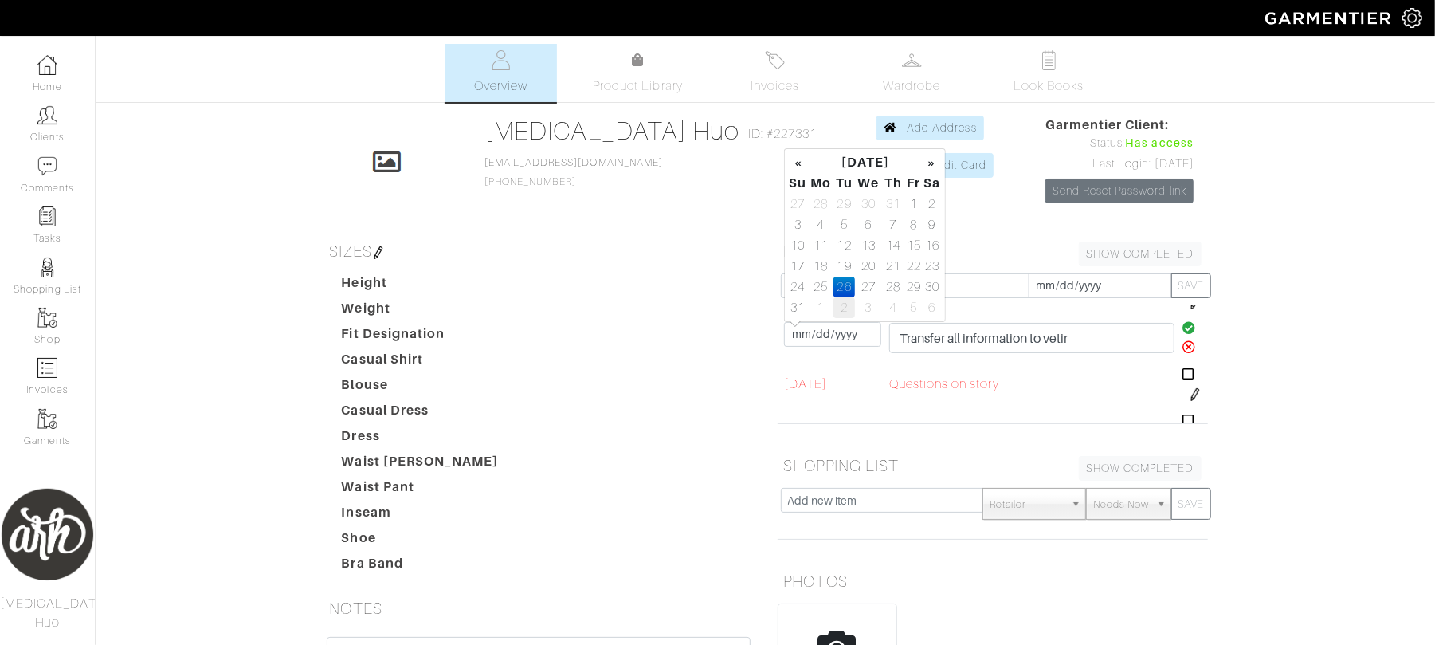
click at [836, 306] on td "2" at bounding box center [845, 307] width 22 height 21
type input "[DATE]"
click at [1183, 328] on icon at bounding box center [1190, 327] width 14 height 13
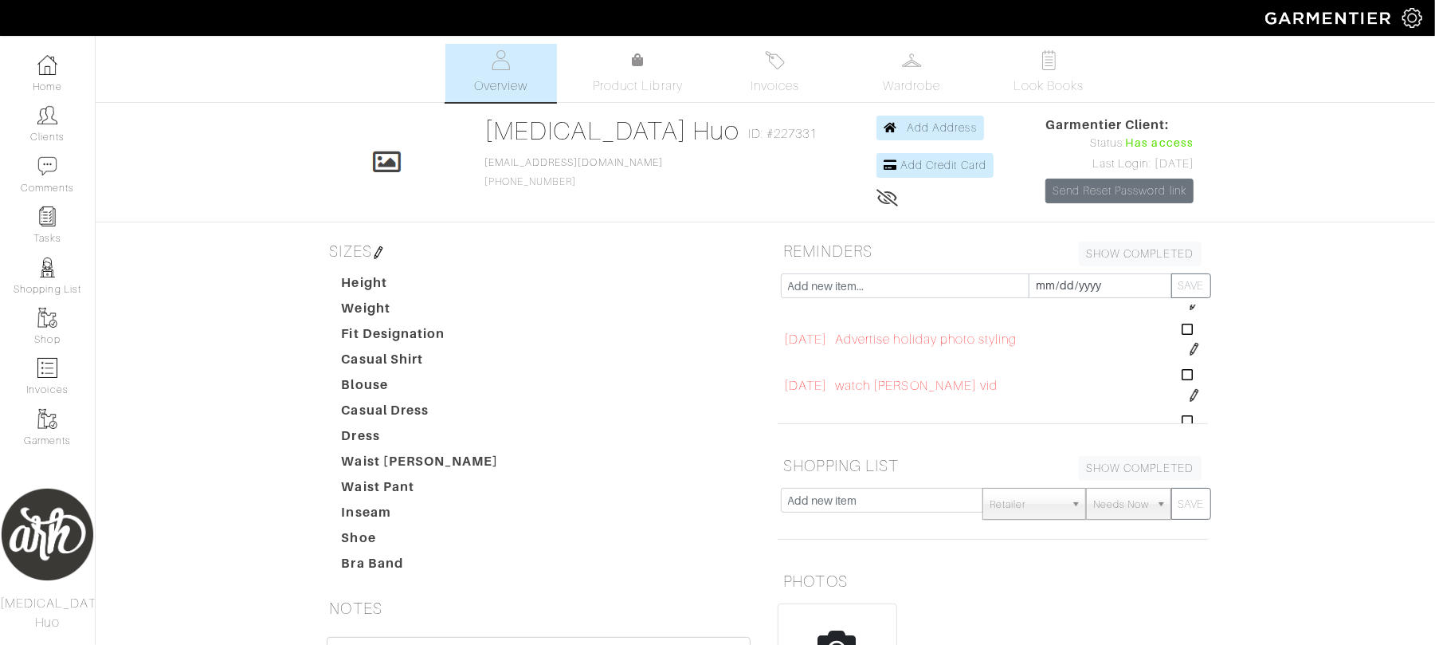
scroll to position [135, 0]
click at [1182, 326] on icon at bounding box center [1188, 320] width 12 height 13
click at [1182, 327] on icon at bounding box center [1188, 320] width 12 height 13
click at [1188, 336] on img at bounding box center [1194, 340] width 13 height 13
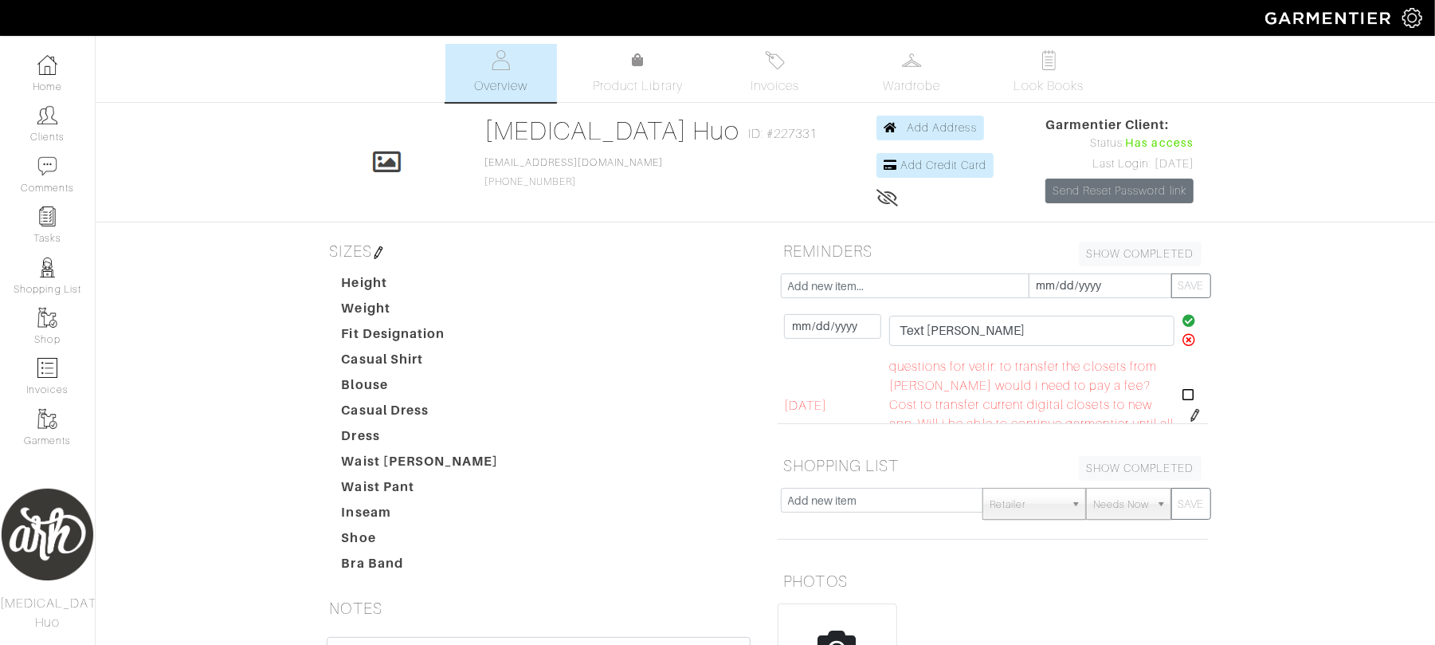
drag, startPoint x: 1171, startPoint y: 338, endPoint x: 899, endPoint y: 364, distance: 273.1
click at [899, 364] on span "questions for vetir: to transfer the closets from [PERSON_NAME] would i need to…" at bounding box center [1031, 405] width 285 height 96
click at [1183, 320] on icon at bounding box center [1190, 320] width 14 height 13
click at [1182, 325] on icon at bounding box center [1188, 320] width 12 height 13
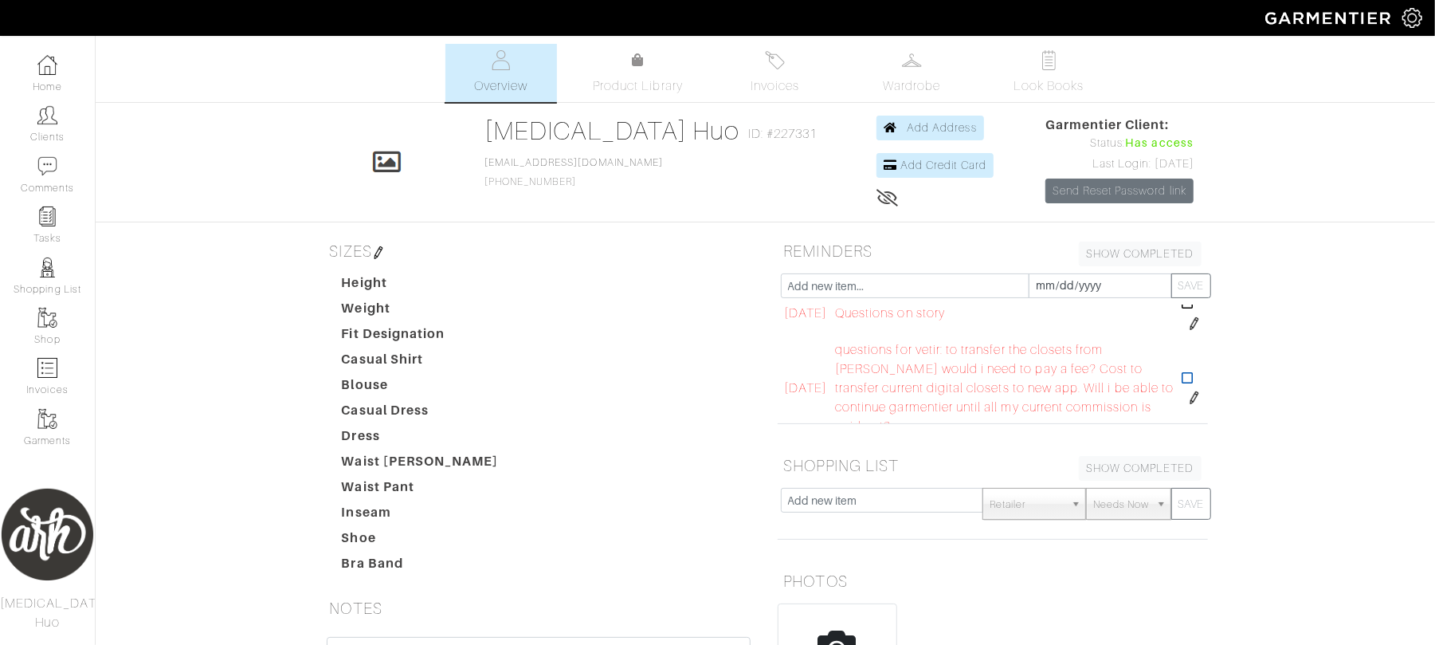
click at [1182, 381] on icon at bounding box center [1188, 377] width 12 height 13
click at [1187, 370] on img at bounding box center [1193, 369] width 13 height 13
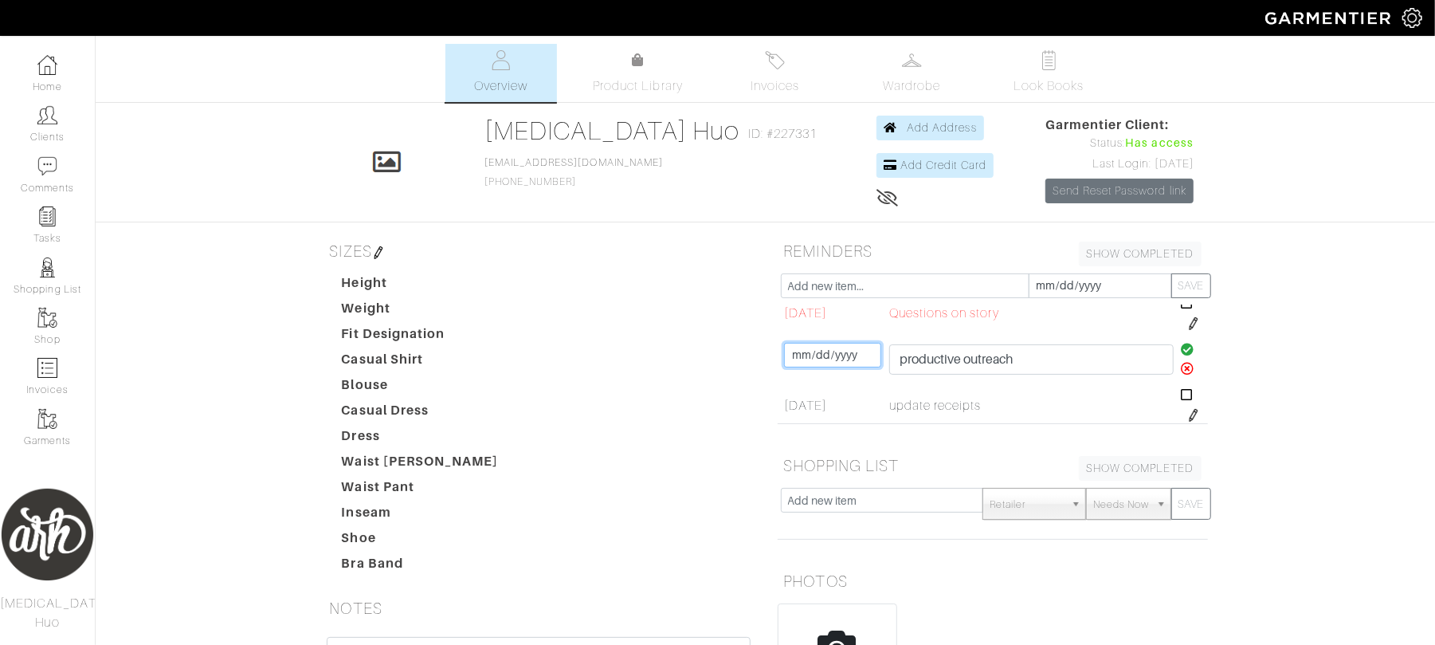
click at [798, 351] on input "[DATE]" at bounding box center [832, 355] width 97 height 25
click at [697, 354] on dd at bounding box center [638, 359] width 254 height 19
click at [884, 402] on td "[DATE] [DATE]" at bounding box center [833, 405] width 105 height 46
click at [1181, 351] on icon at bounding box center [1188, 349] width 14 height 13
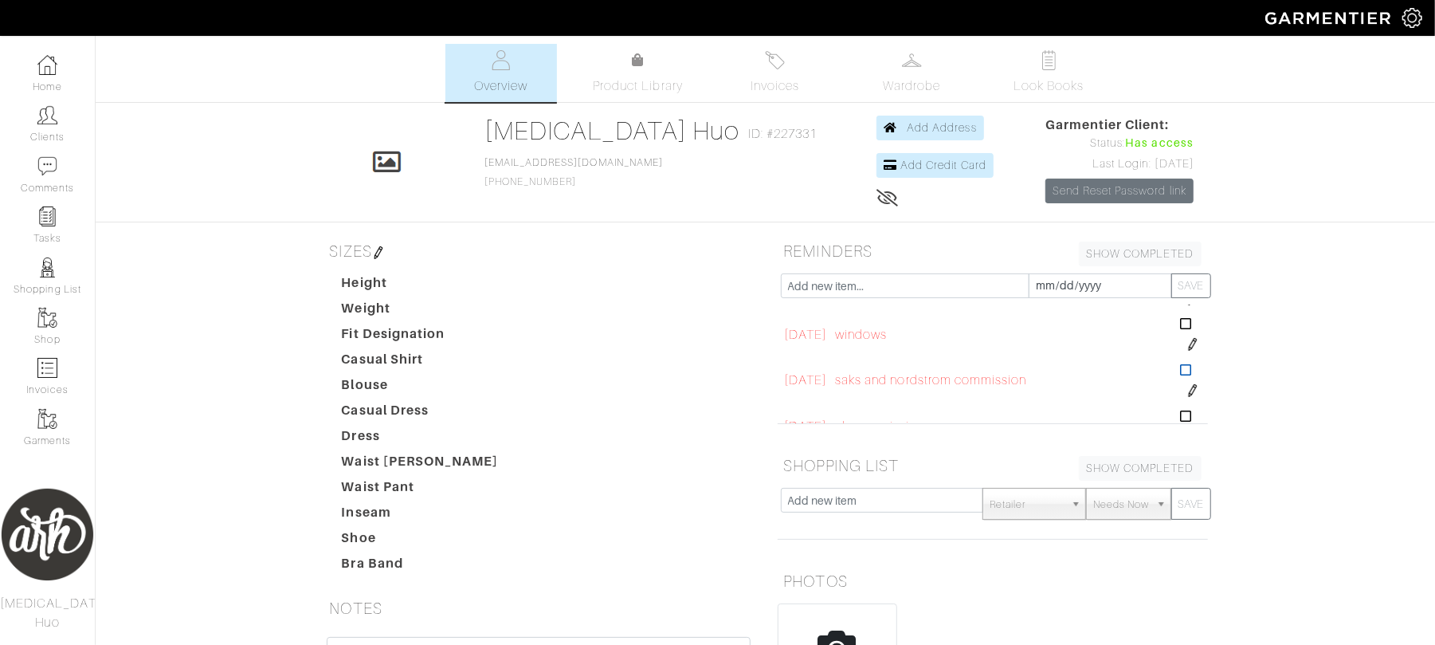
click at [1180, 375] on icon at bounding box center [1186, 369] width 12 height 13
click at [1187, 352] on img at bounding box center [1193, 347] width 13 height 13
click at [798, 335] on input "[DATE]" at bounding box center [832, 333] width 97 height 25
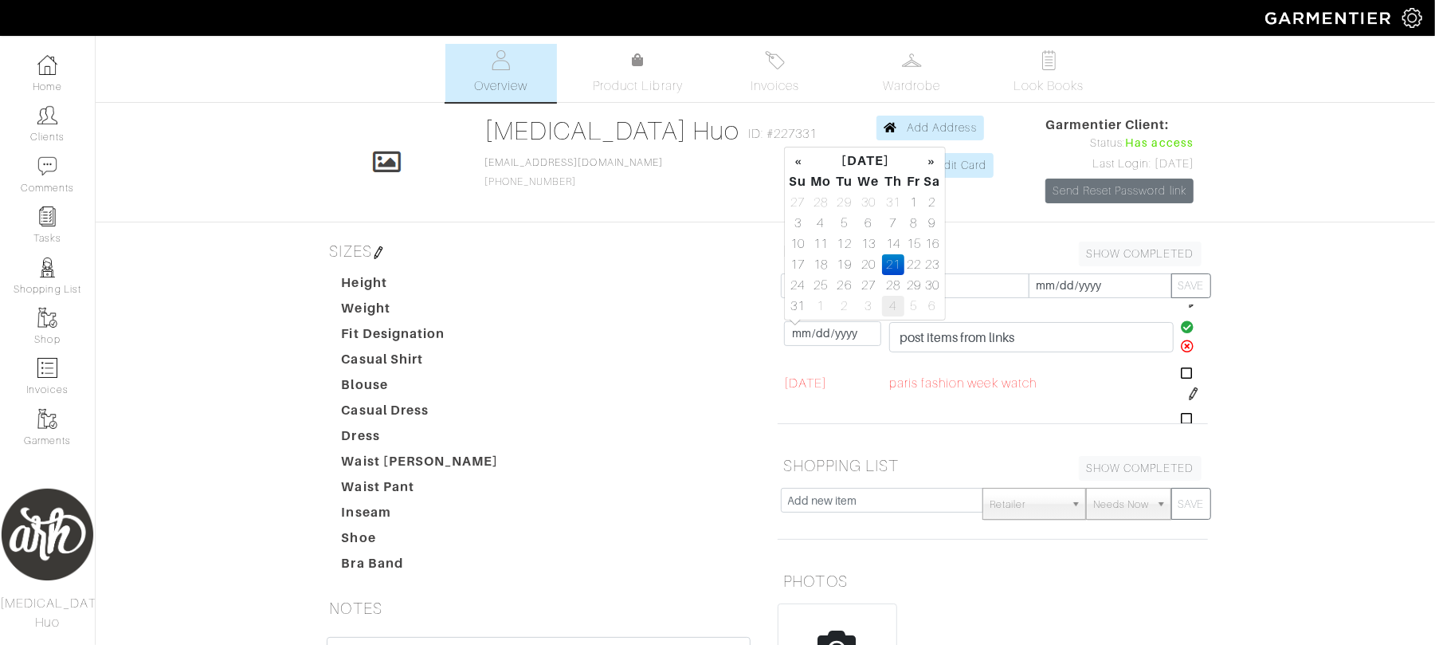
click at [893, 313] on td "4" at bounding box center [893, 306] width 22 height 21
type input "[DATE]"
click at [1181, 323] on icon at bounding box center [1188, 326] width 14 height 13
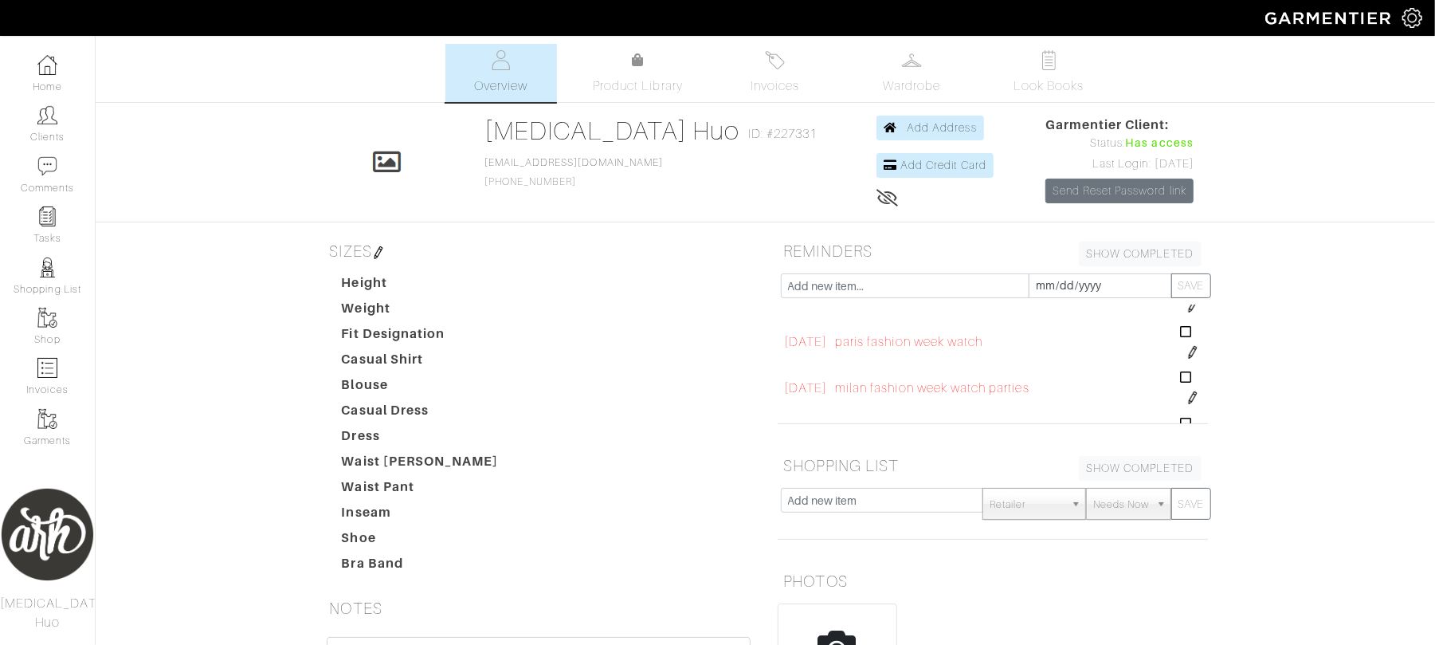
scroll to position [446, 0]
click at [1187, 351] on img at bounding box center [1193, 350] width 13 height 13
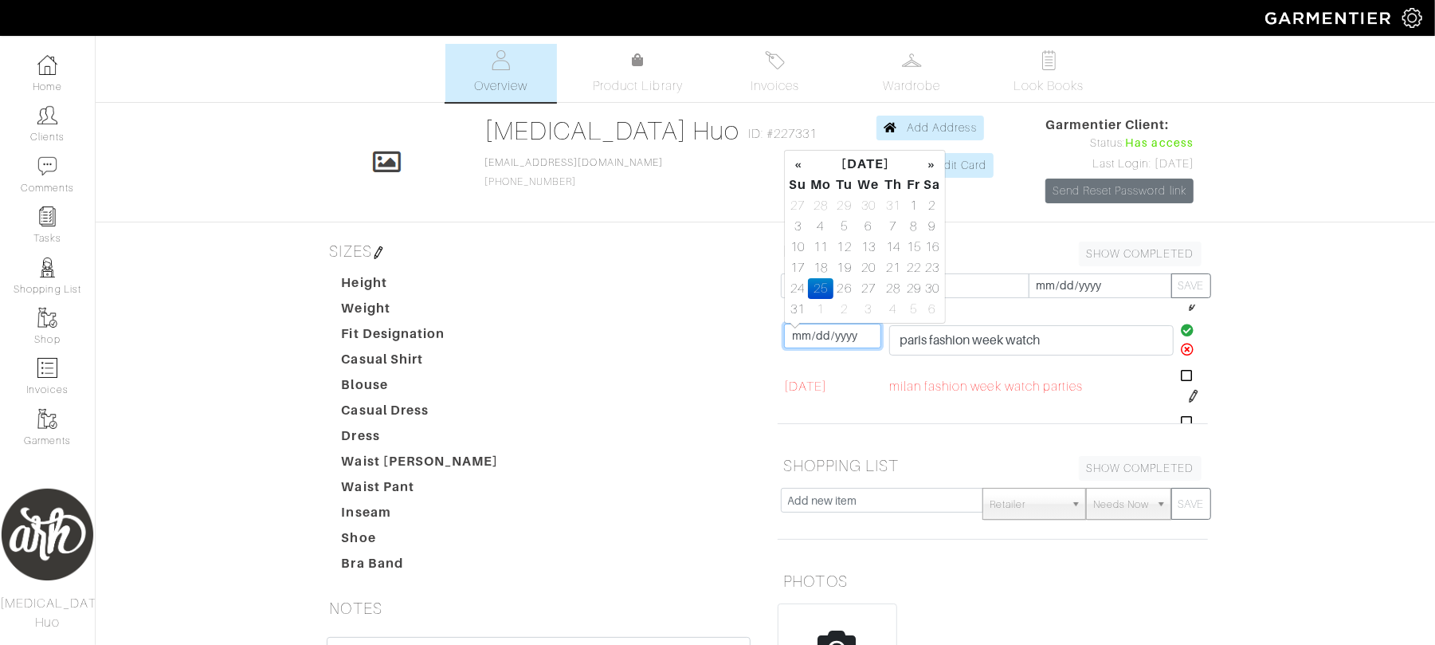
click at [802, 341] on input "[DATE]" at bounding box center [832, 336] width 97 height 25
click at [912, 314] on td "5" at bounding box center [914, 309] width 18 height 21
type input "[DATE]"
click at [1181, 336] on icon at bounding box center [1188, 330] width 14 height 13
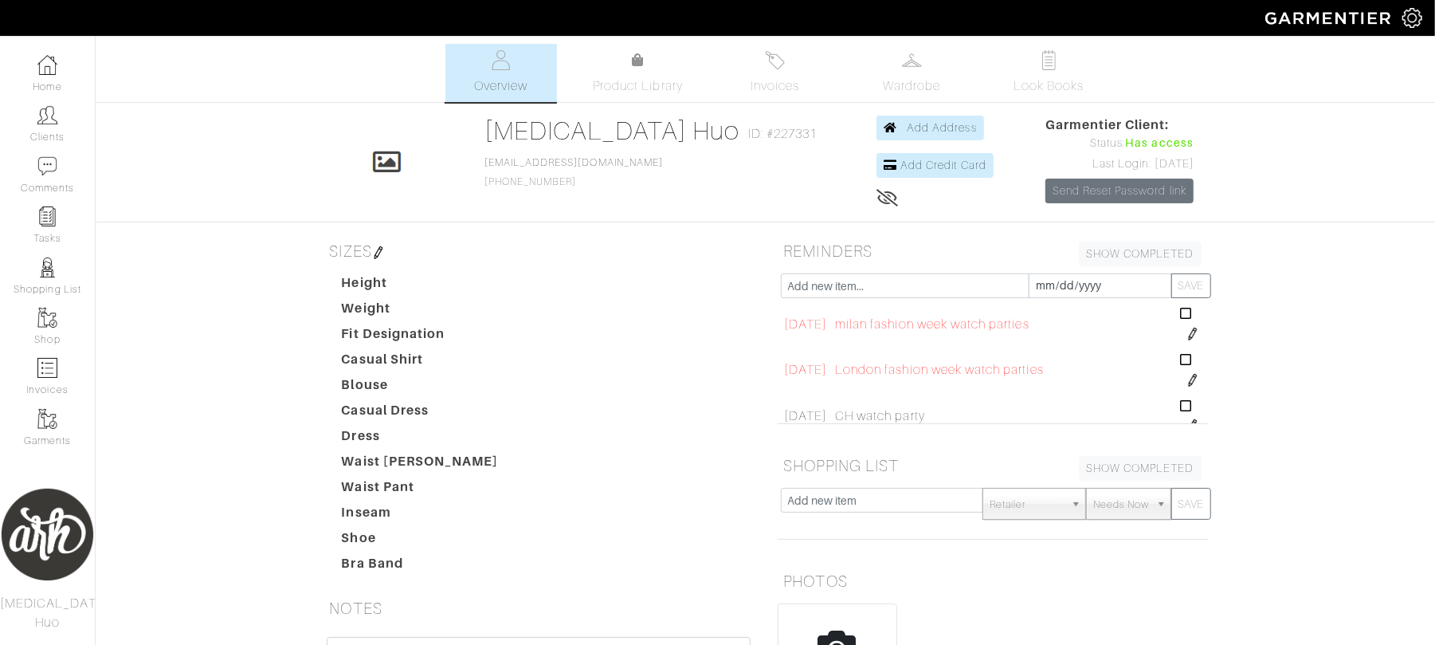
scroll to position [524, 0]
click at [1187, 323] on img at bounding box center [1193, 318] width 13 height 13
click at [846, 312] on input "[DATE]" at bounding box center [832, 305] width 97 height 25
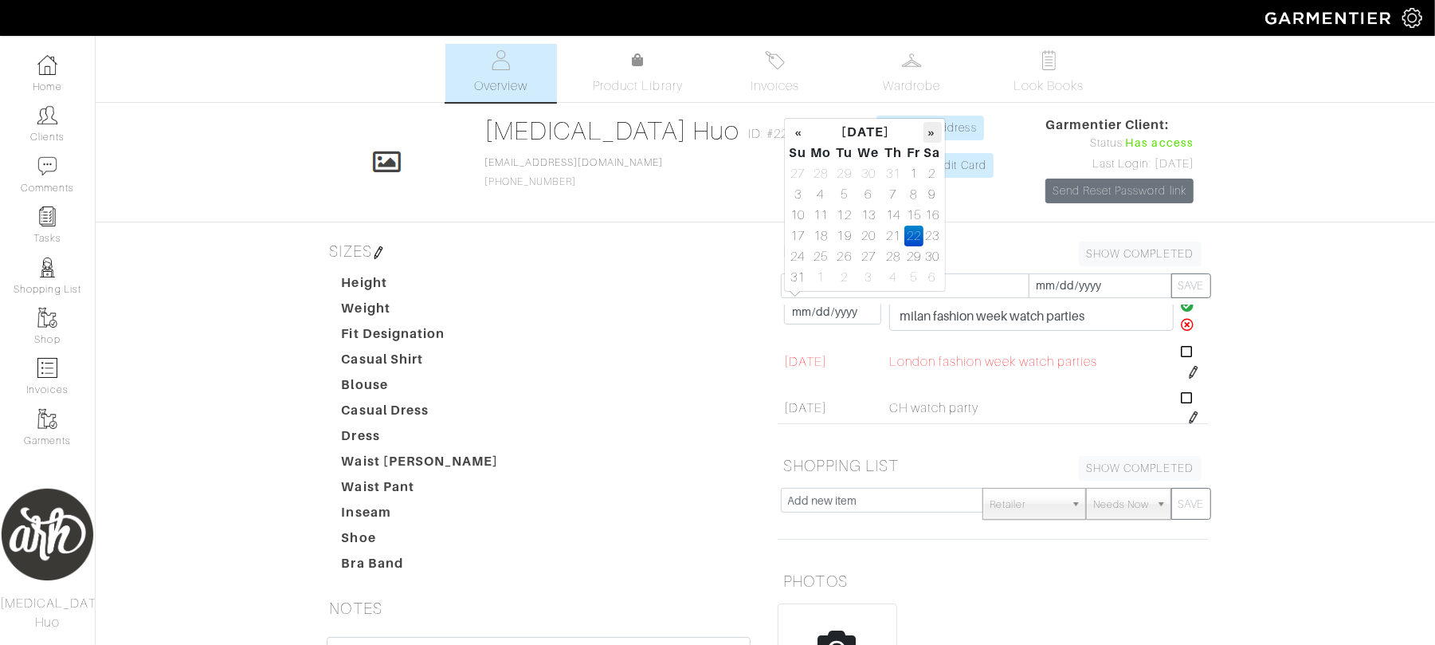
click at [935, 134] on th "»" at bounding box center [933, 132] width 18 height 21
click at [843, 206] on td "9" at bounding box center [845, 207] width 22 height 21
type input "[DATE]"
click at [1181, 310] on icon at bounding box center [1188, 310] width 14 height 13
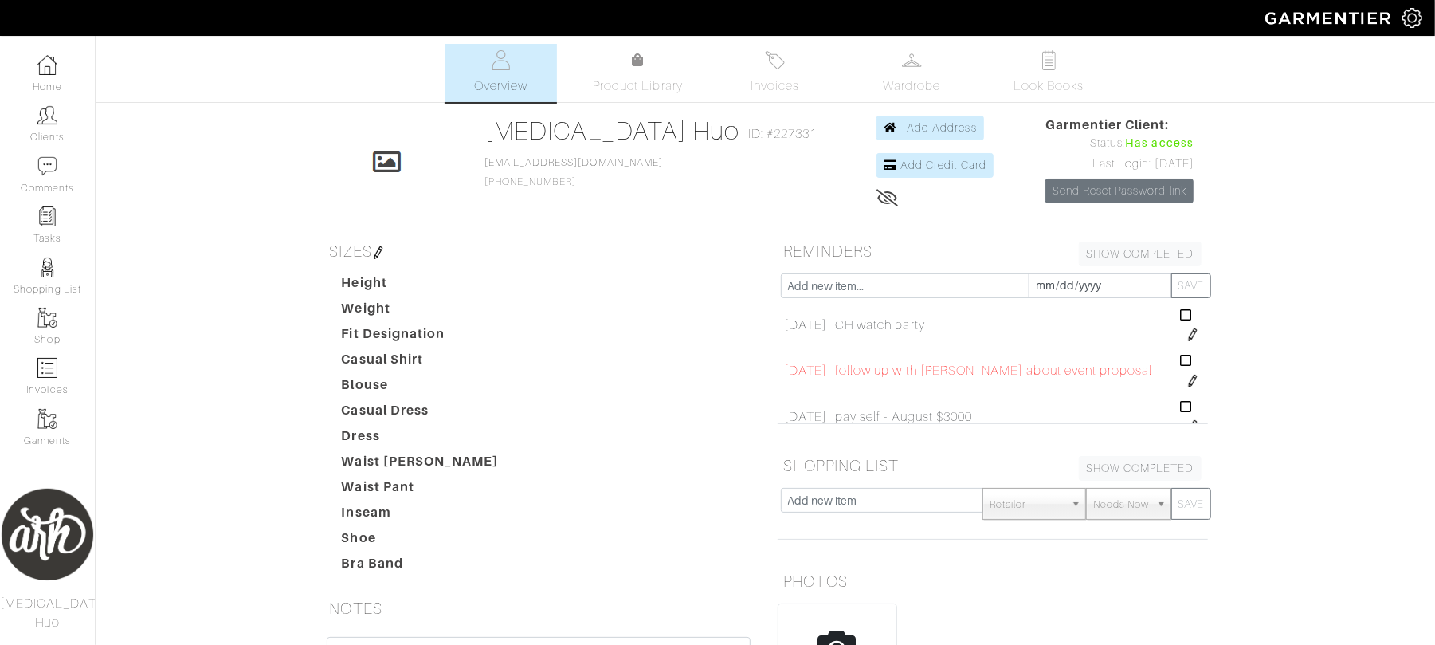
scroll to position [611, 0]
click at [983, 392] on td "pay self - August $3000 pay self - August $3000" at bounding box center [1003, 406] width 345 height 46
click at [1180, 368] on icon at bounding box center [1186, 366] width 12 height 13
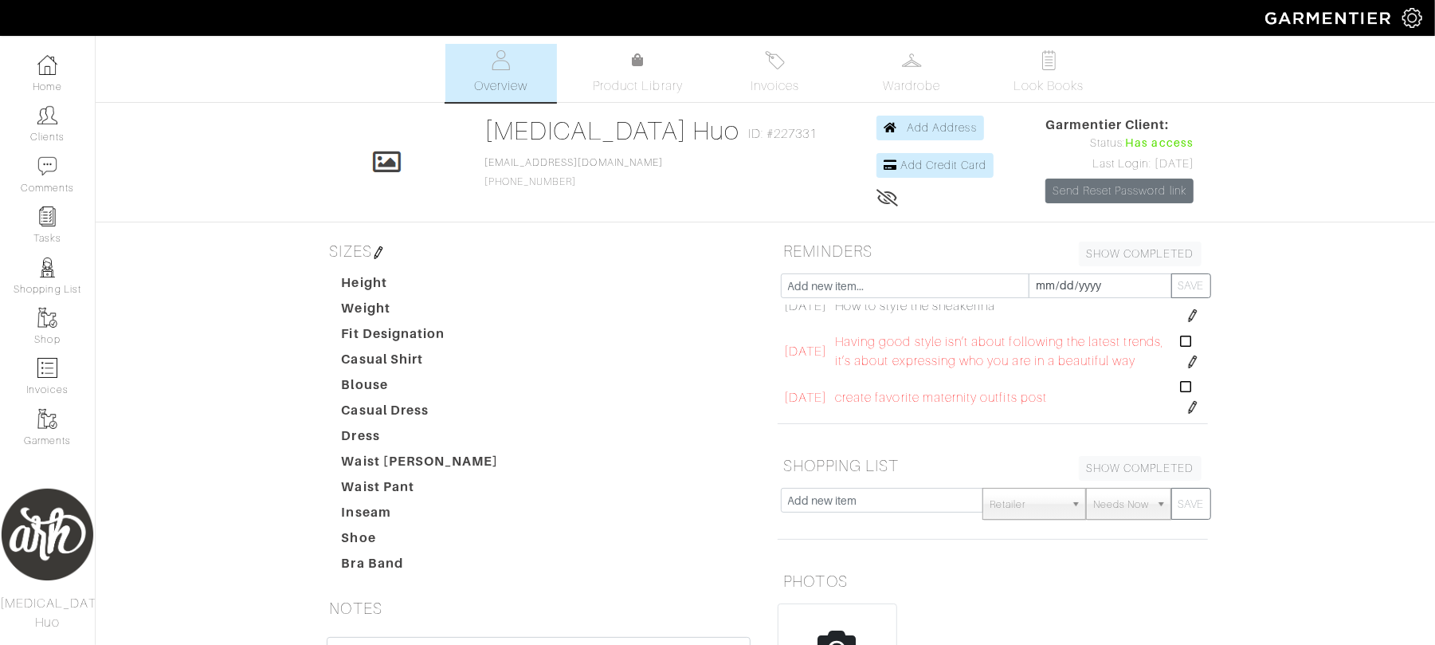
click at [1187, 368] on img at bounding box center [1193, 361] width 13 height 13
click at [1181, 340] on icon at bounding box center [1188, 341] width 14 height 13
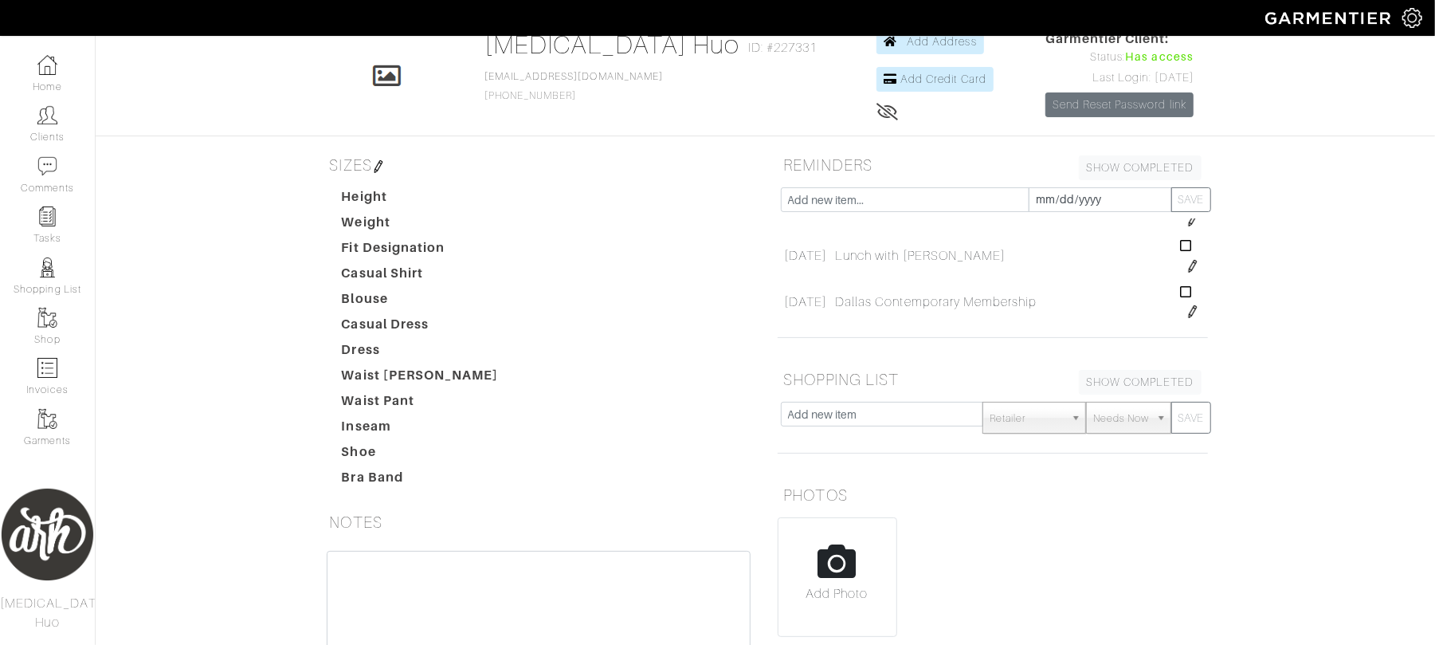
scroll to position [0, 0]
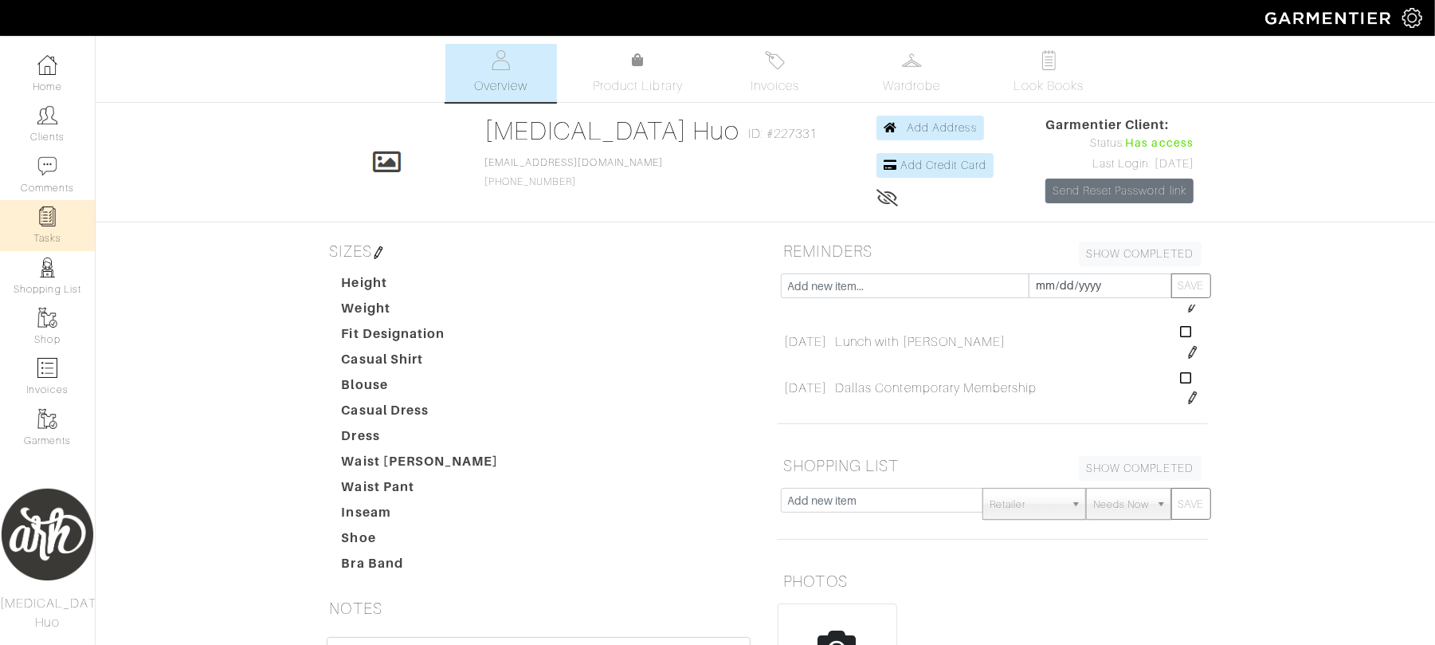
click at [49, 227] on link "Tasks" at bounding box center [47, 225] width 95 height 50
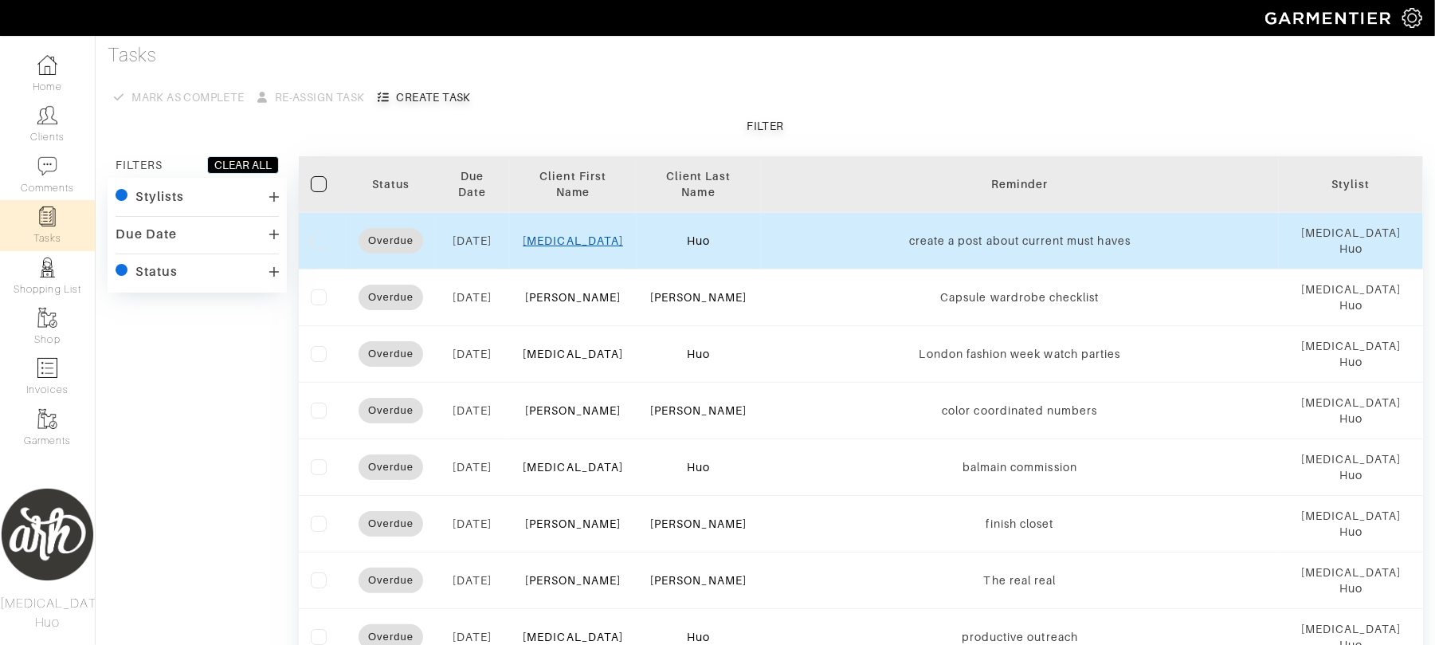
click at [590, 239] on link "[MEDICAL_DATA]" at bounding box center [573, 240] width 100 height 13
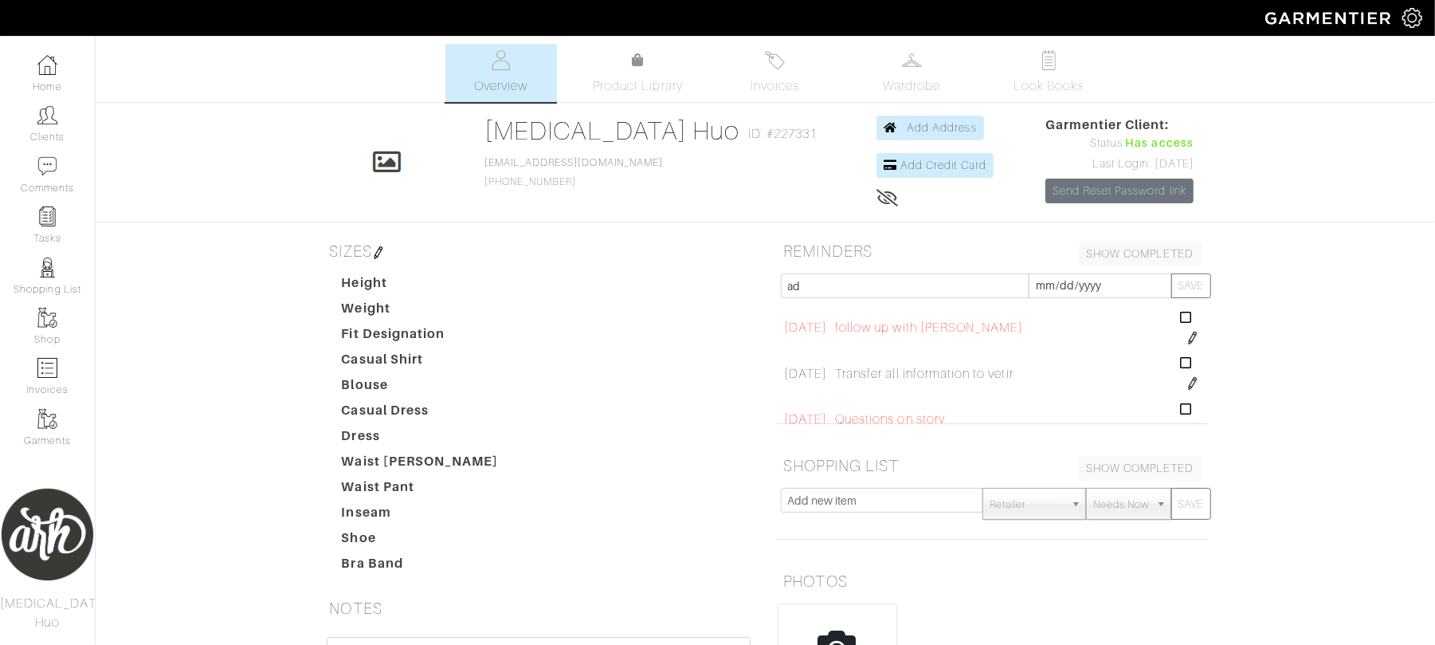
type input "a"
click at [30, 228] on link "Tasks" at bounding box center [47, 225] width 95 height 50
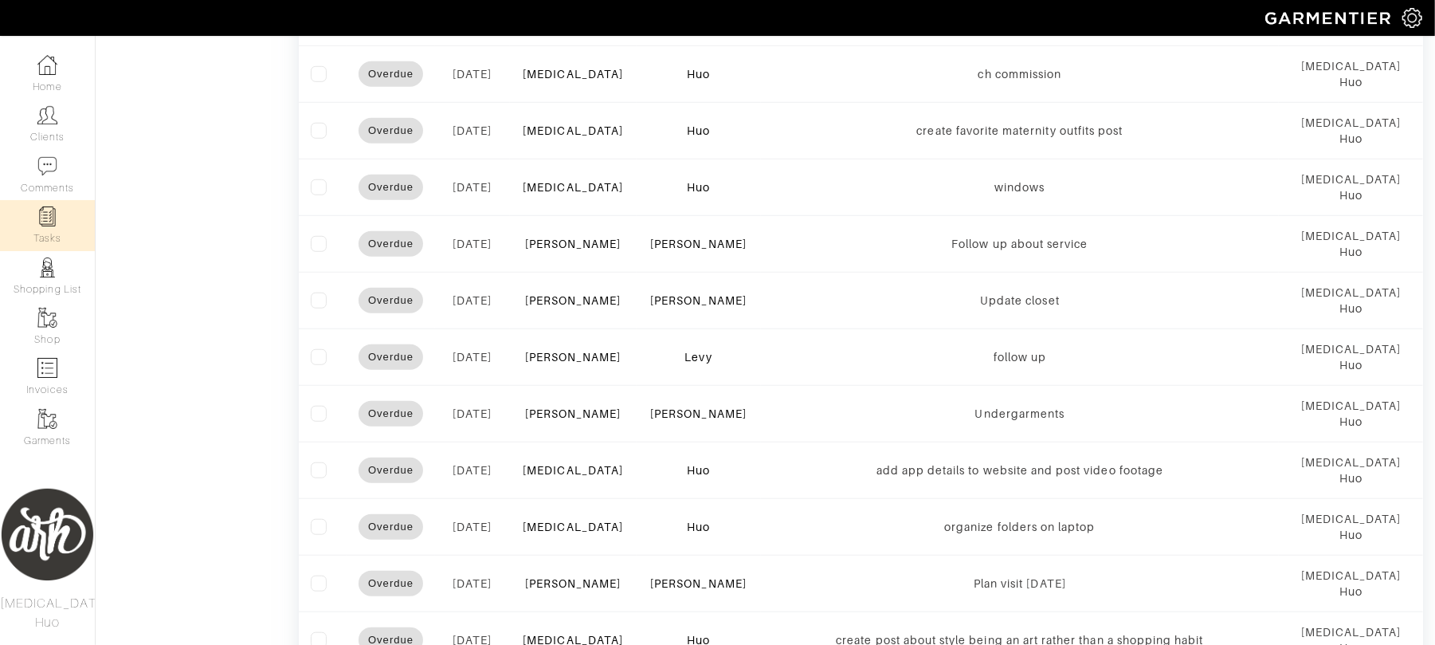
scroll to position [794, 0]
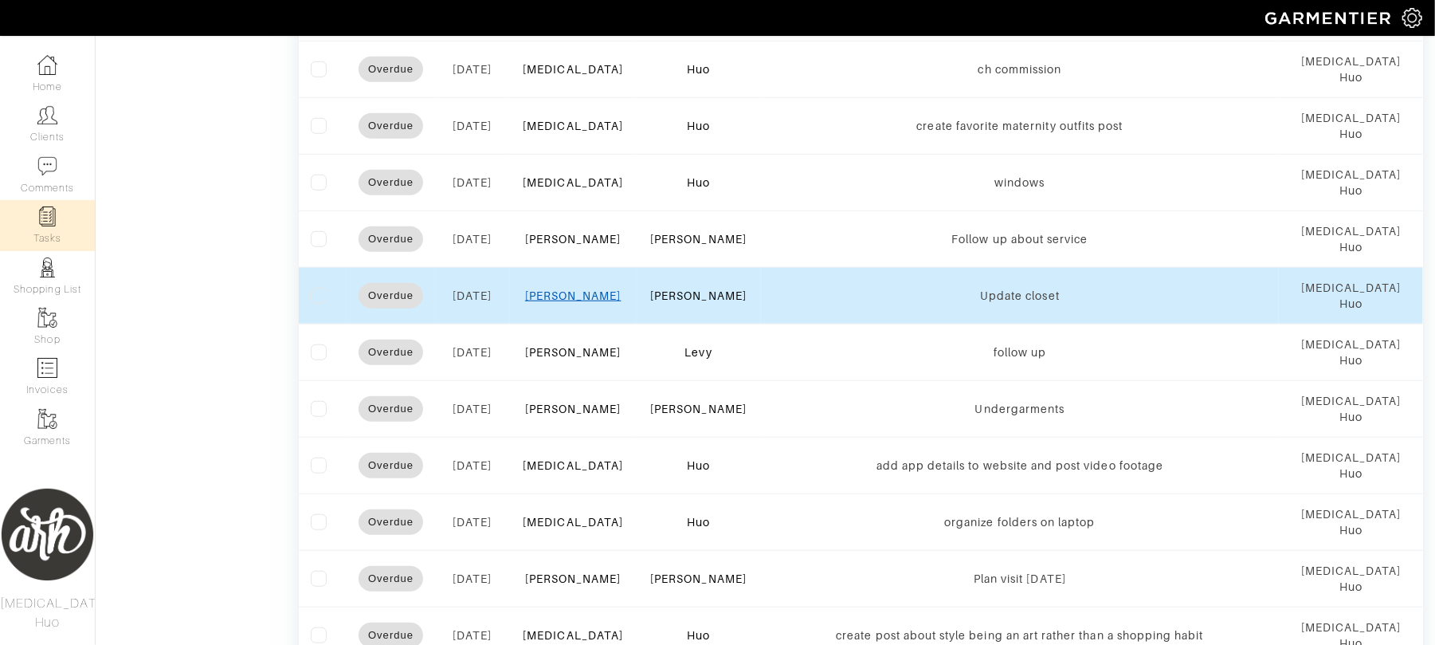
click at [593, 298] on link "[PERSON_NAME]" at bounding box center [573, 295] width 96 height 13
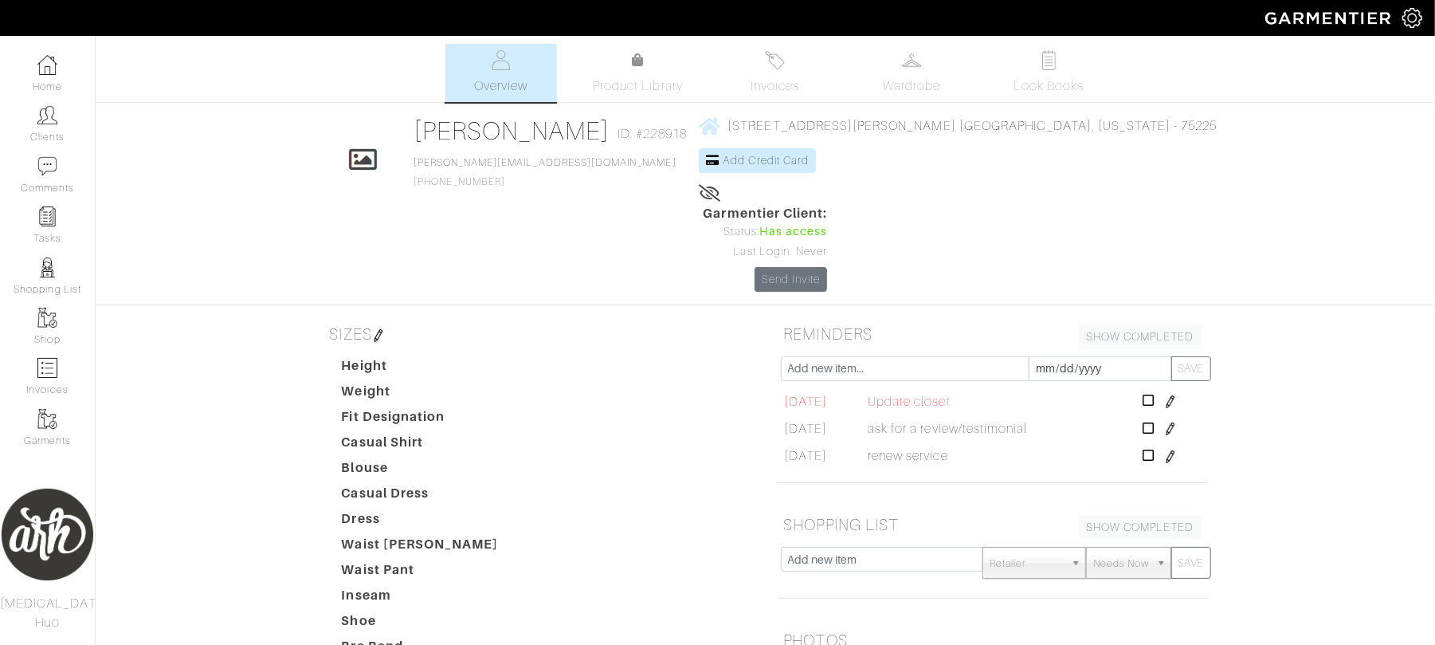
click at [1176, 395] on img at bounding box center [1170, 401] width 13 height 13
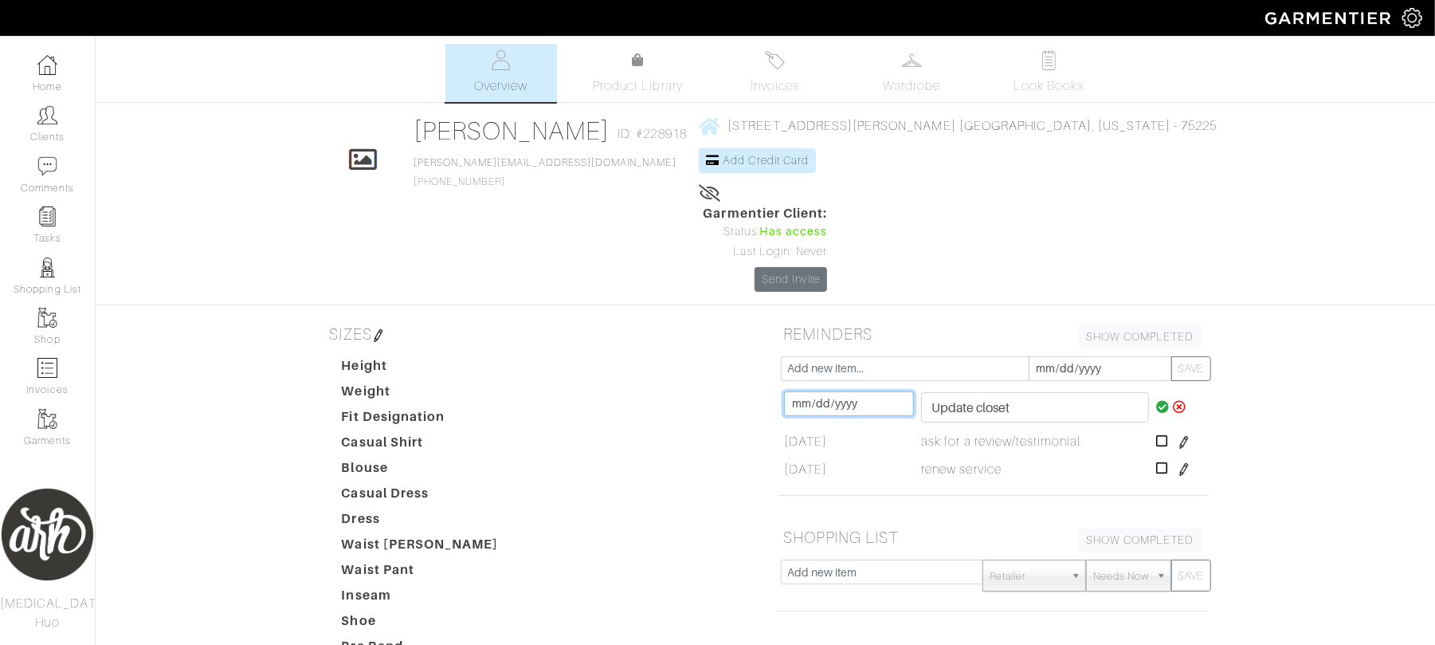
click at [875, 391] on input "[DATE]" at bounding box center [848, 403] width 129 height 25
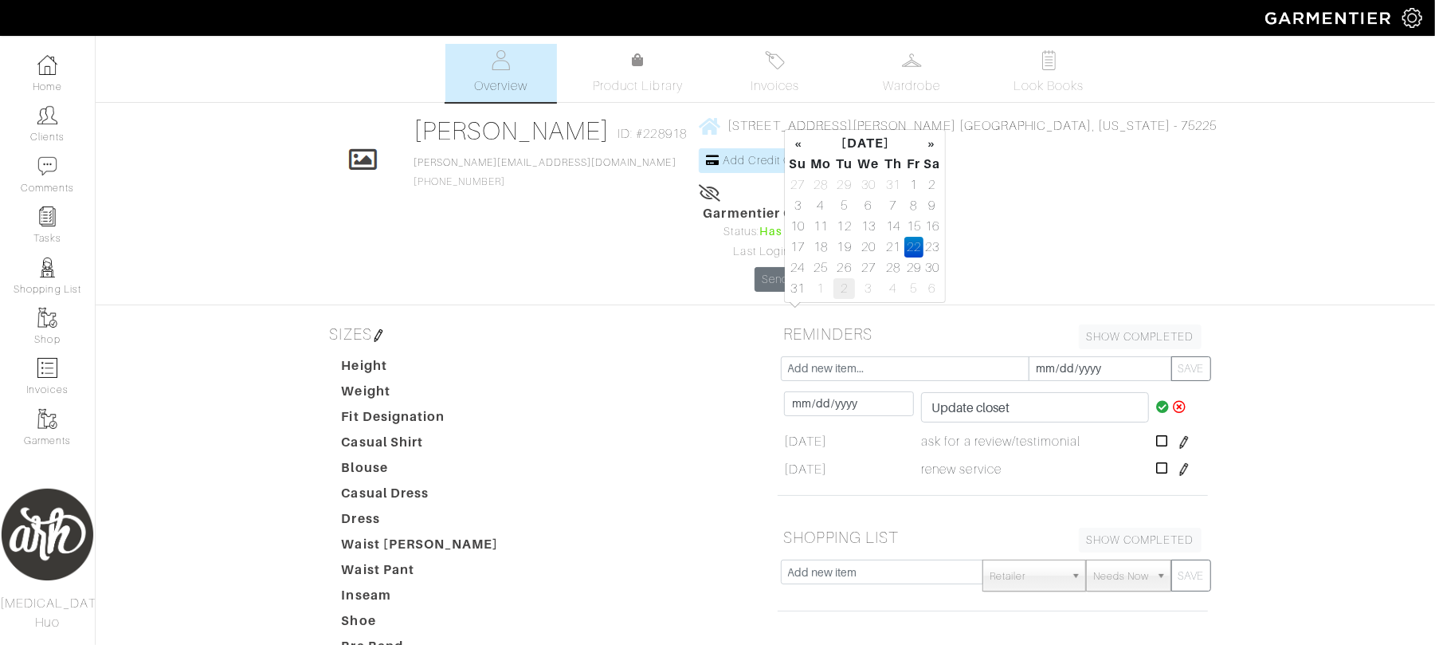
click at [842, 294] on td "2" at bounding box center [845, 288] width 22 height 21
type input "[DATE]"
click at [1162, 400] on icon at bounding box center [1163, 406] width 14 height 13
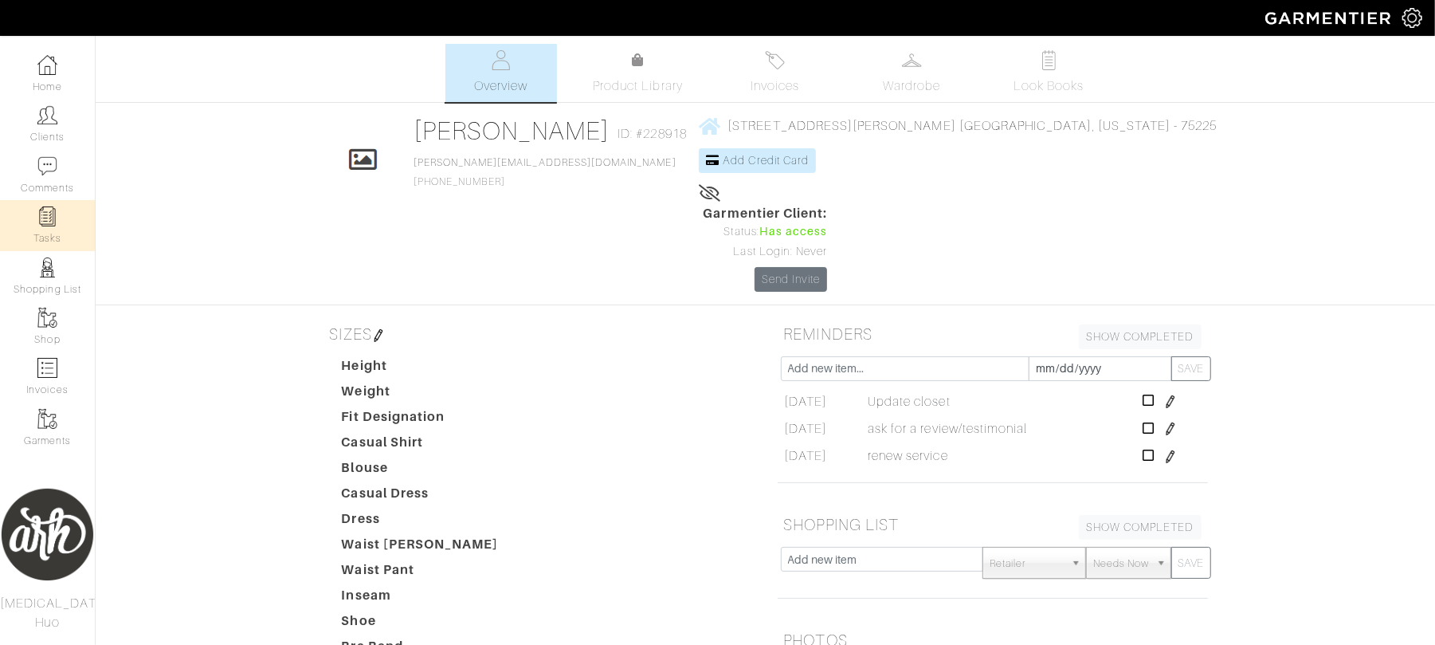
click at [48, 215] on img at bounding box center [47, 216] width 20 height 20
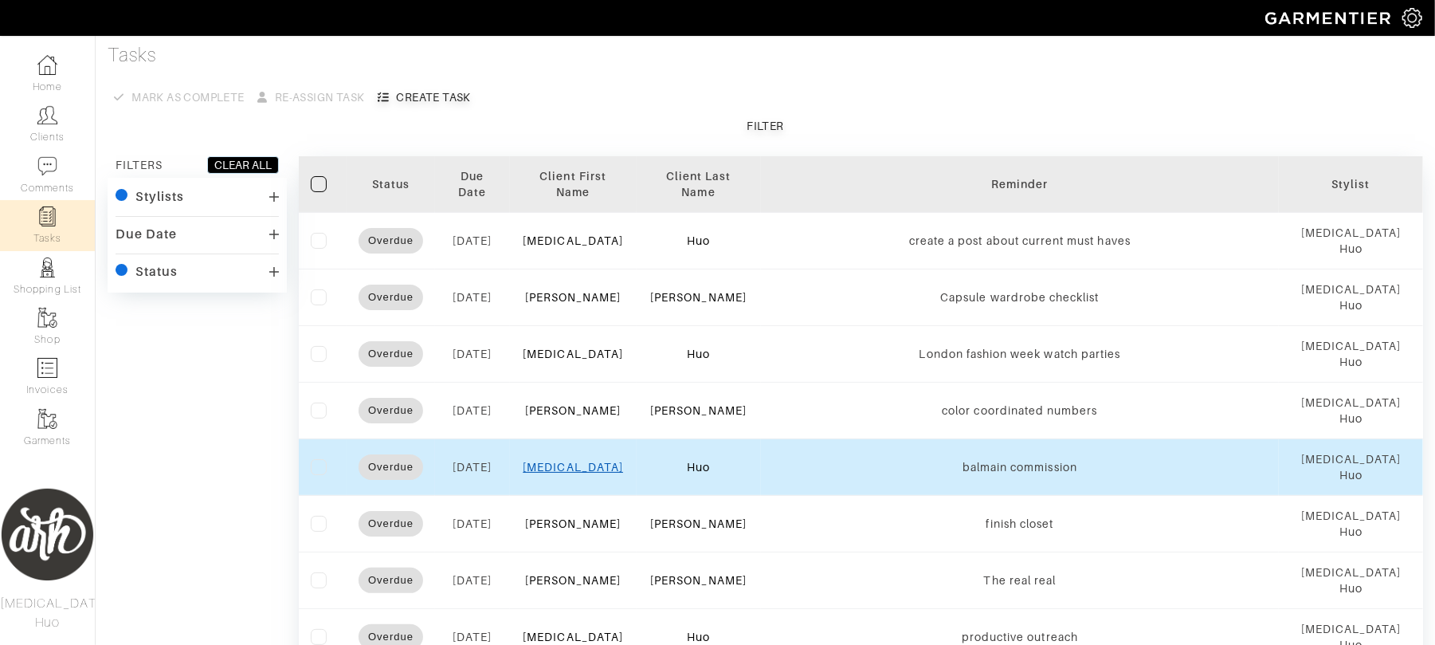
click at [585, 466] on link "[MEDICAL_DATA]" at bounding box center [573, 467] width 100 height 13
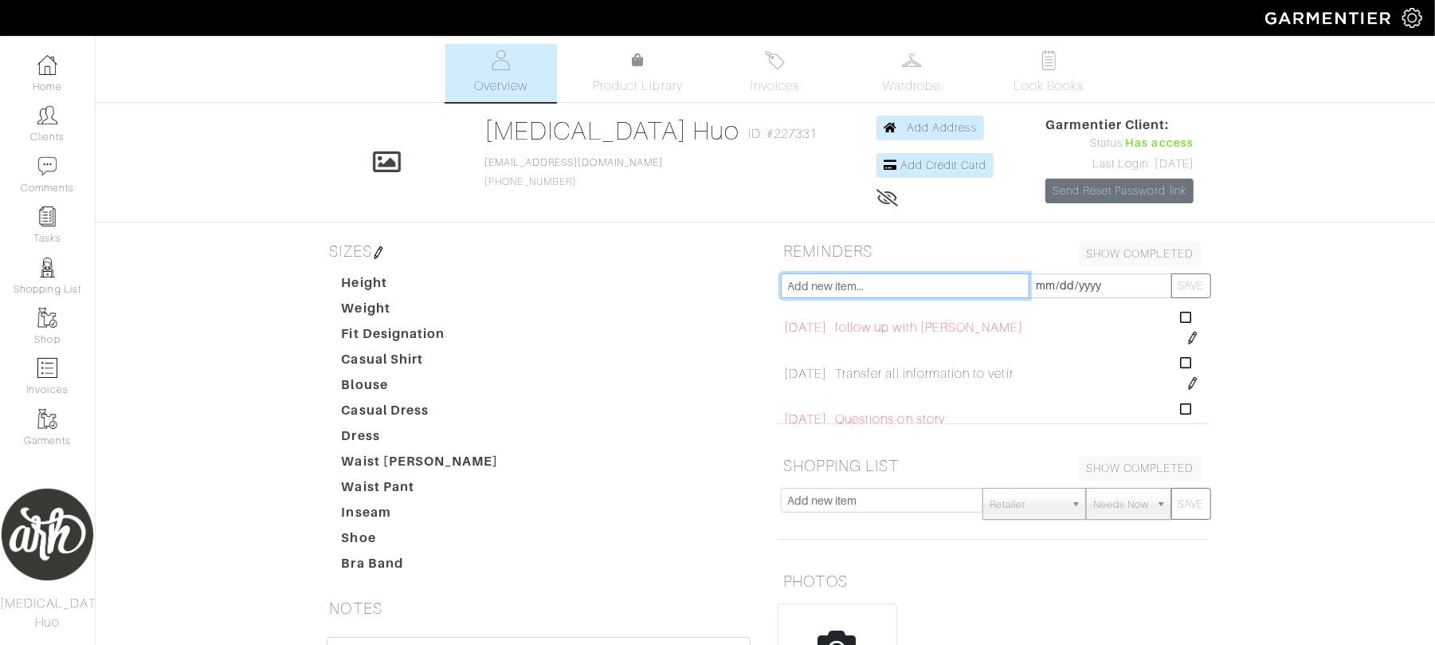
click at [803, 288] on input "text" at bounding box center [905, 285] width 249 height 25
type input "invite all clients to vetir"
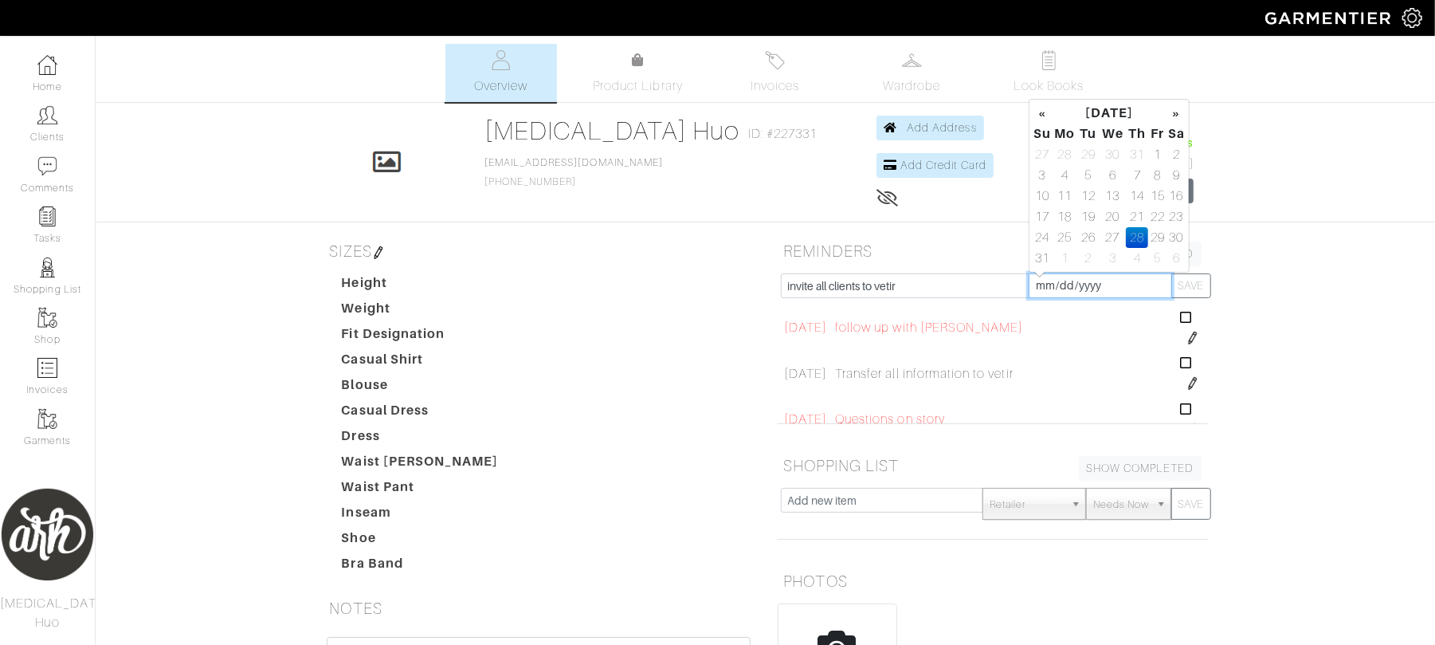
click at [1100, 281] on input "[DATE]" at bounding box center [1100, 285] width 143 height 25
click at [1127, 261] on td "4" at bounding box center [1137, 258] width 22 height 21
type input "[DATE]"
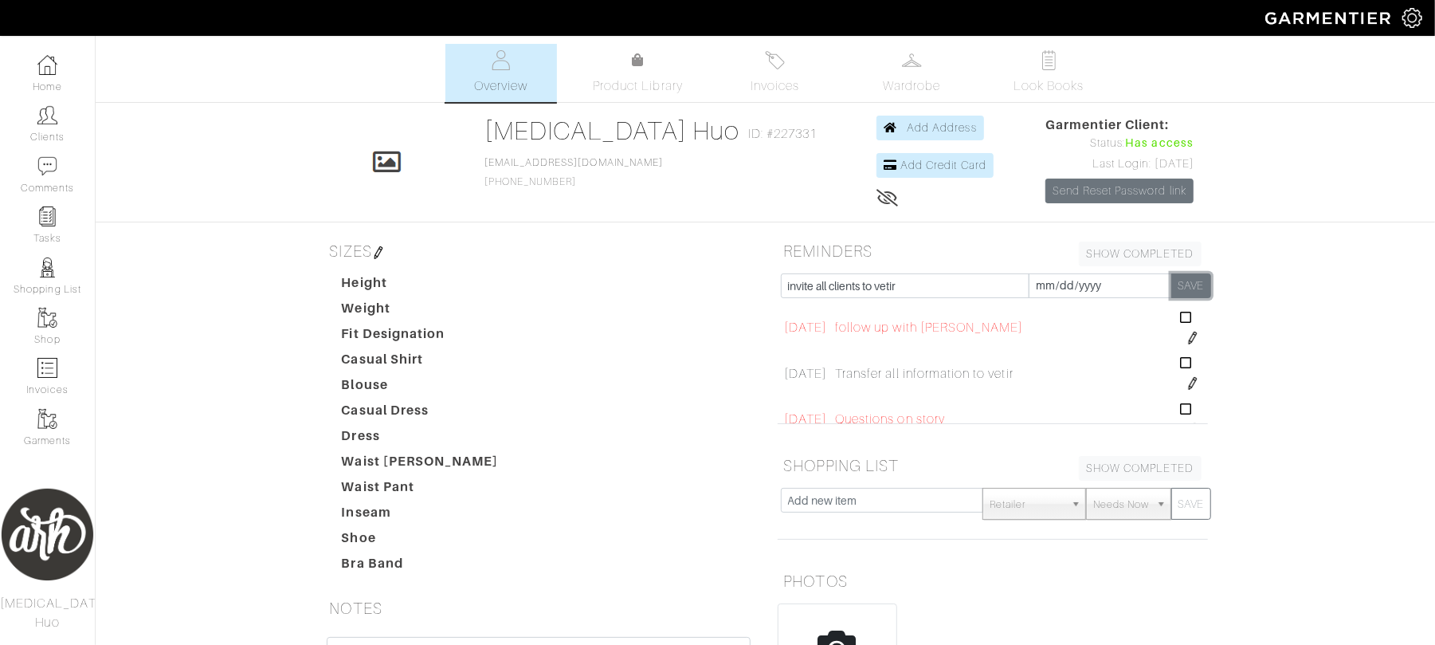
click at [1196, 278] on button "SAVE" at bounding box center [1192, 285] width 40 height 25
type input "[DATE]"
click at [49, 230] on link "Tasks" at bounding box center [47, 225] width 95 height 50
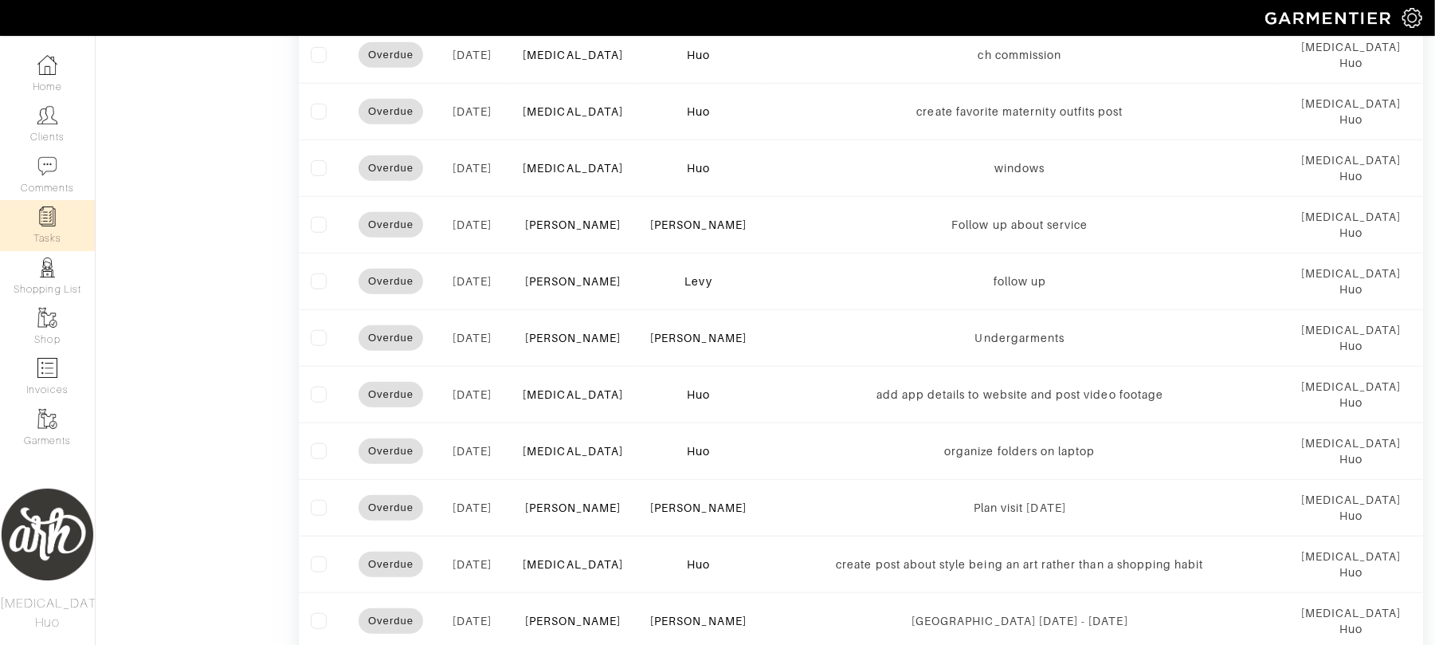
scroll to position [815, 0]
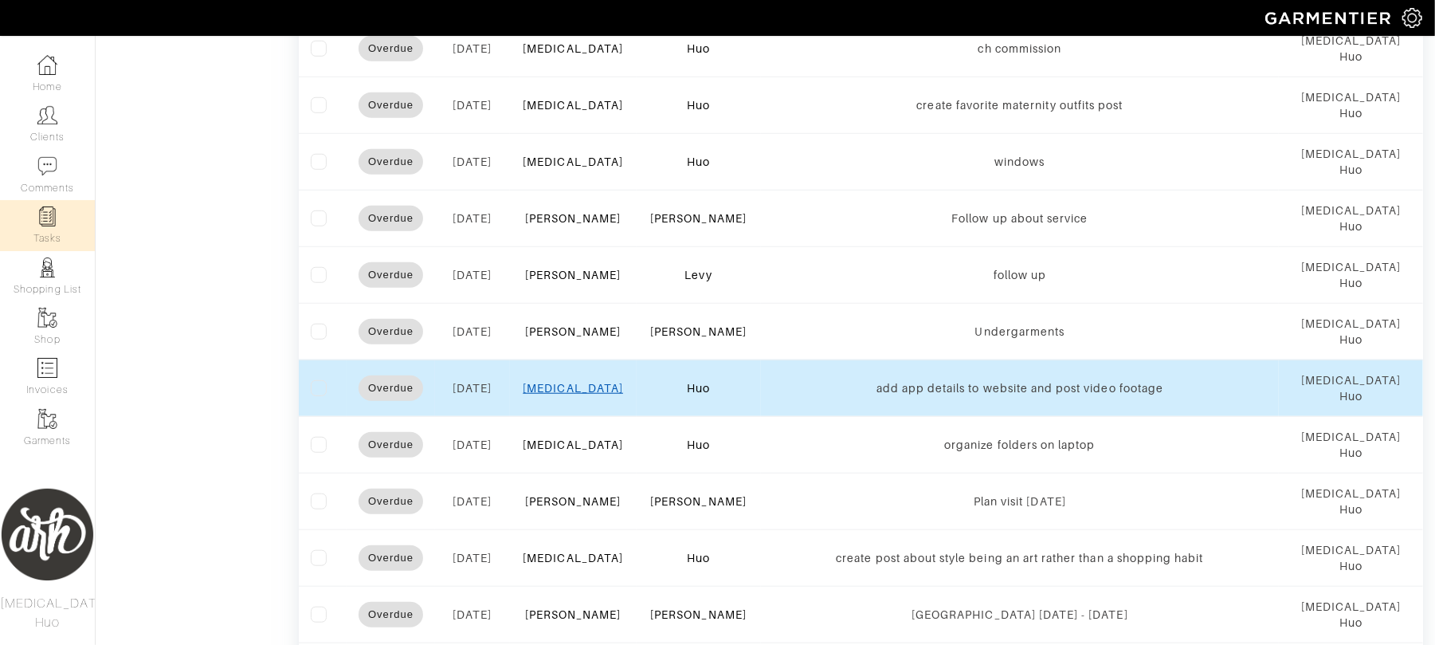
click at [582, 395] on link "[MEDICAL_DATA]" at bounding box center [573, 388] width 100 height 13
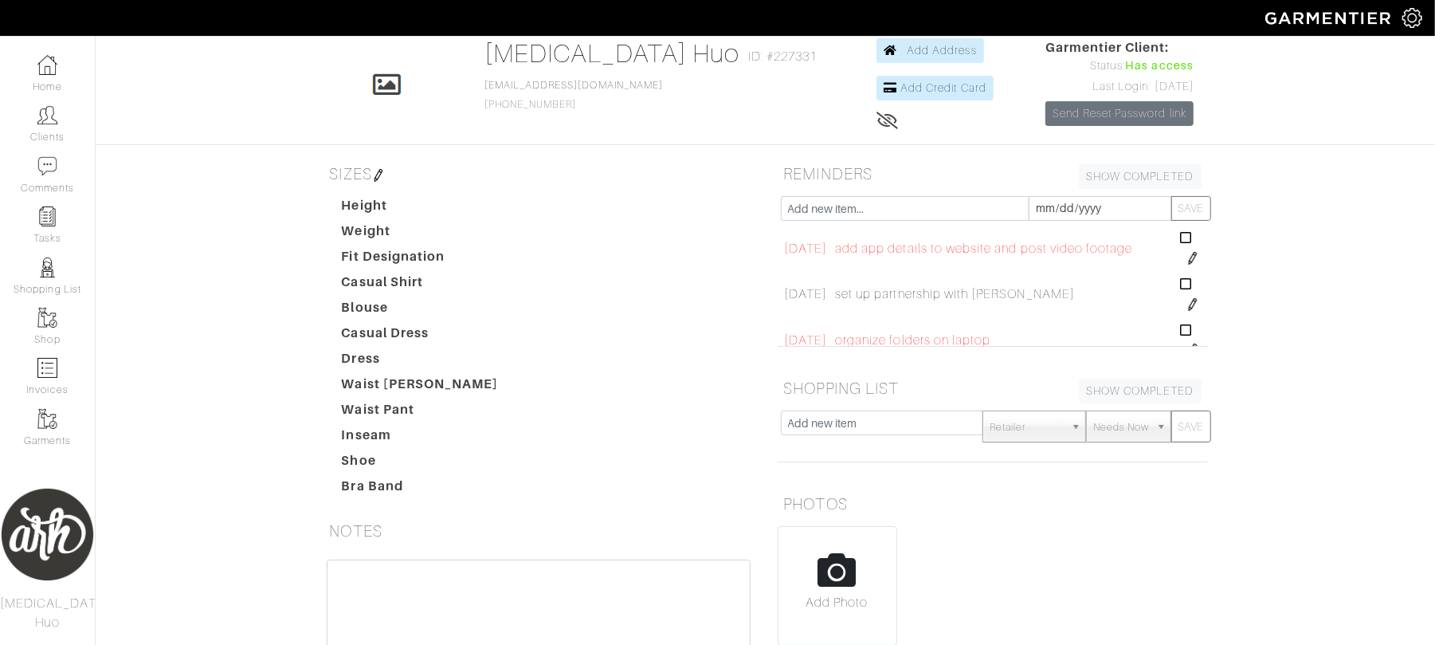
scroll to position [2331, 0]
click at [1187, 231] on img at bounding box center [1193, 224] width 13 height 13
click at [827, 228] on input "[DATE]" at bounding box center [832, 215] width 97 height 25
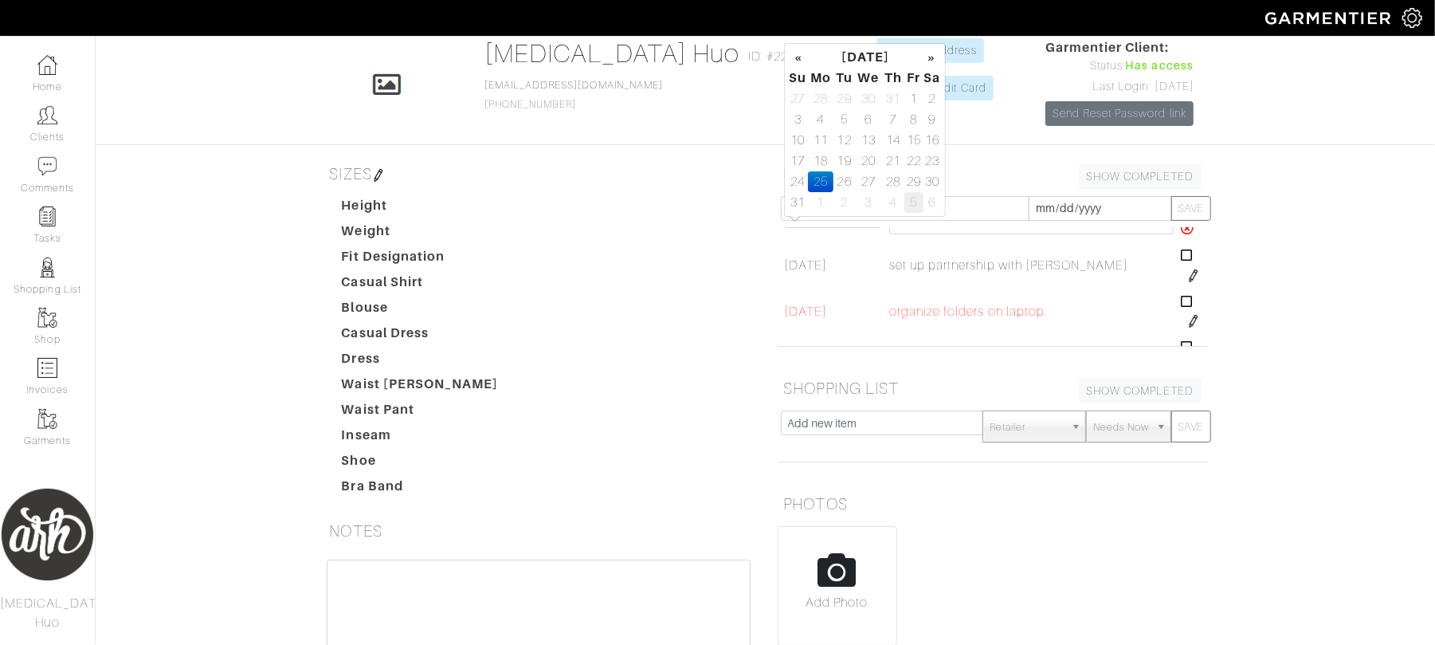
click at [907, 202] on td "5" at bounding box center [914, 202] width 18 height 21
type input "[DATE]"
click at [1181, 220] on icon at bounding box center [1188, 213] width 14 height 13
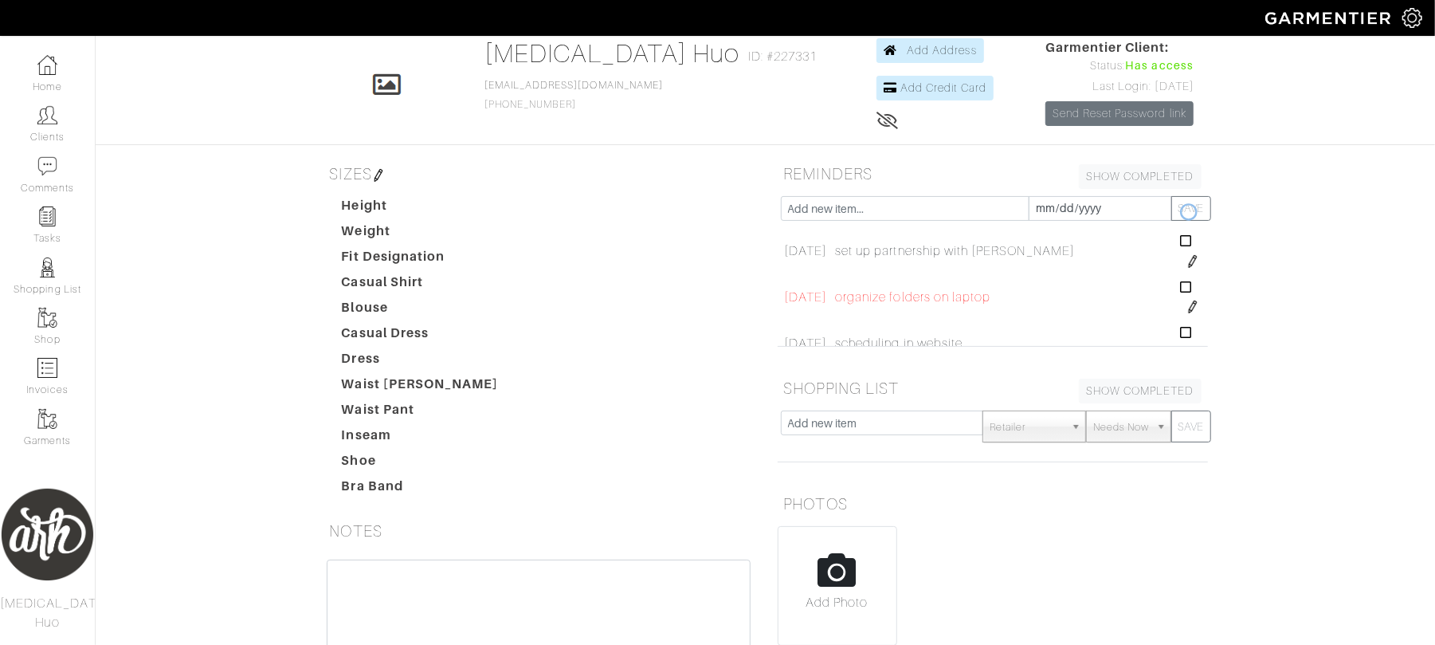
scroll to position [2321, 0]
click at [43, 233] on link "Tasks" at bounding box center [47, 225] width 95 height 50
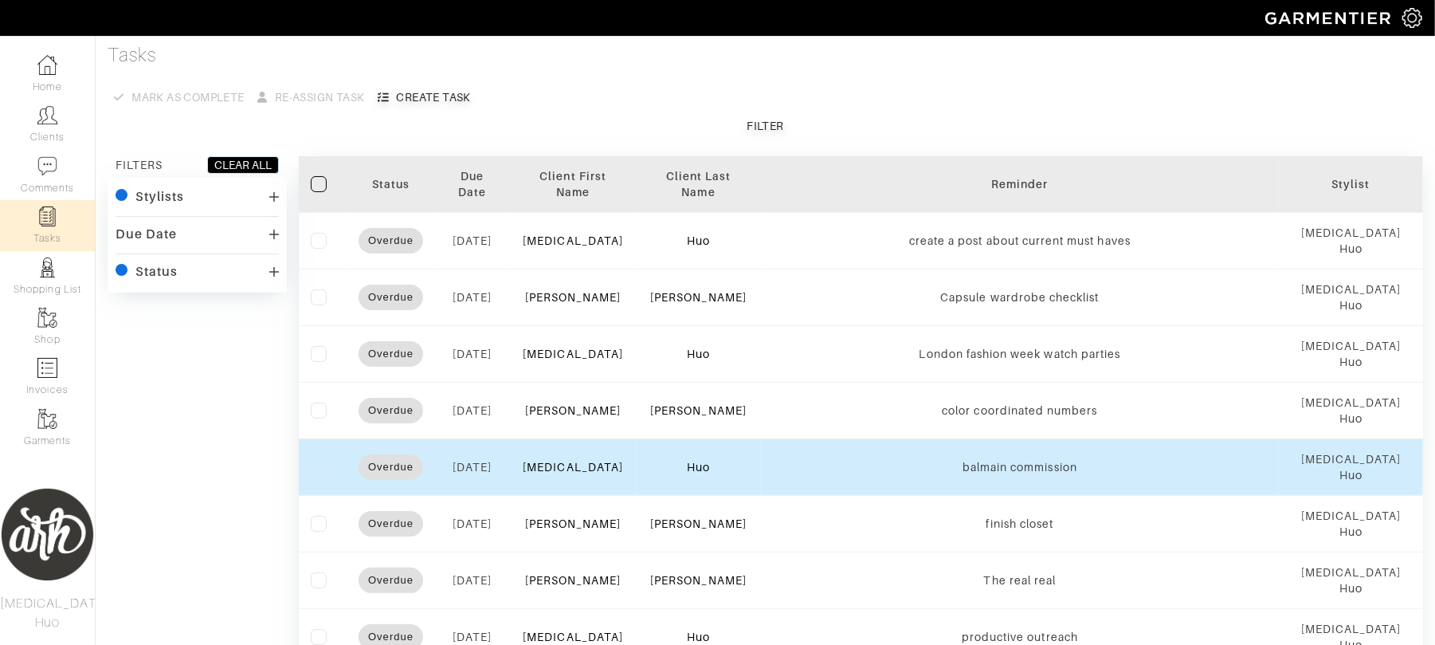
click at [598, 465] on div "[MEDICAL_DATA]" at bounding box center [573, 467] width 103 height 16
click at [585, 469] on link "[MEDICAL_DATA]" at bounding box center [573, 467] width 100 height 13
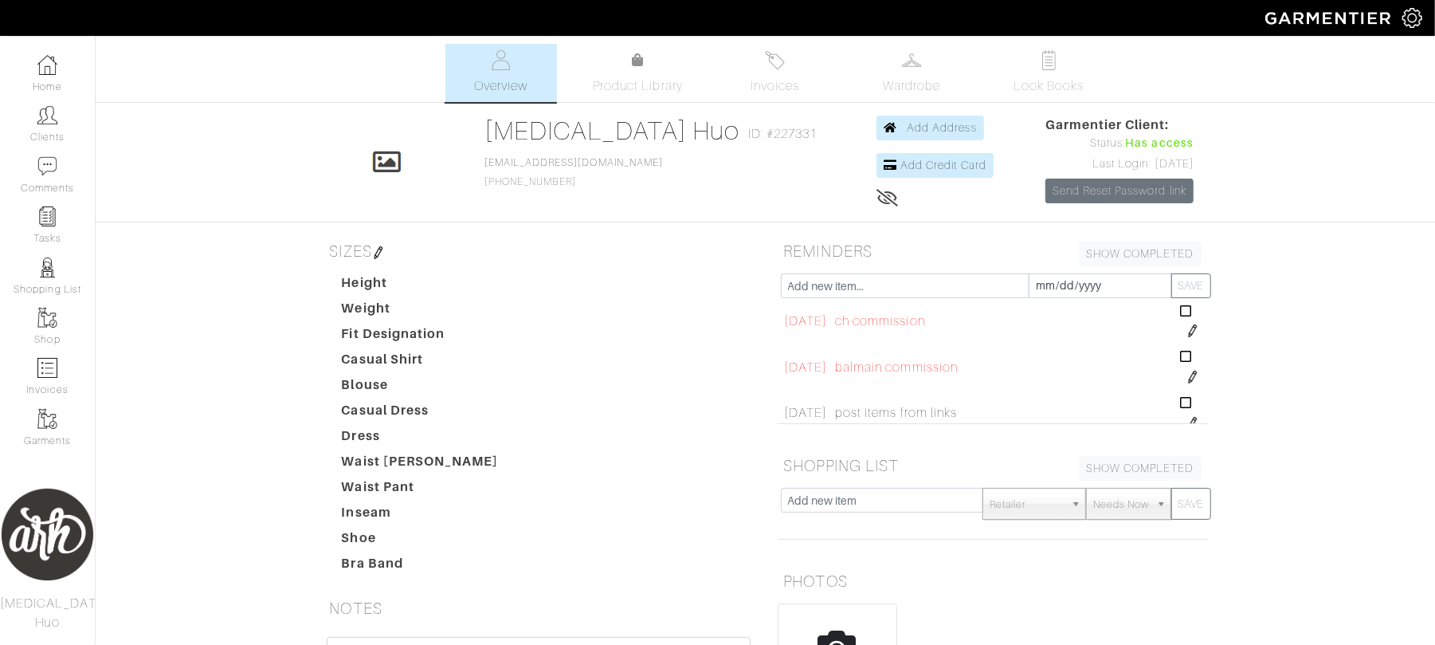
scroll to position [375, 0]
click at [1176, 383] on td at bounding box center [1191, 366] width 31 height 46
click at [1187, 381] on img at bounding box center [1193, 376] width 13 height 13
click at [827, 367] on input "[DATE]" at bounding box center [832, 362] width 97 height 25
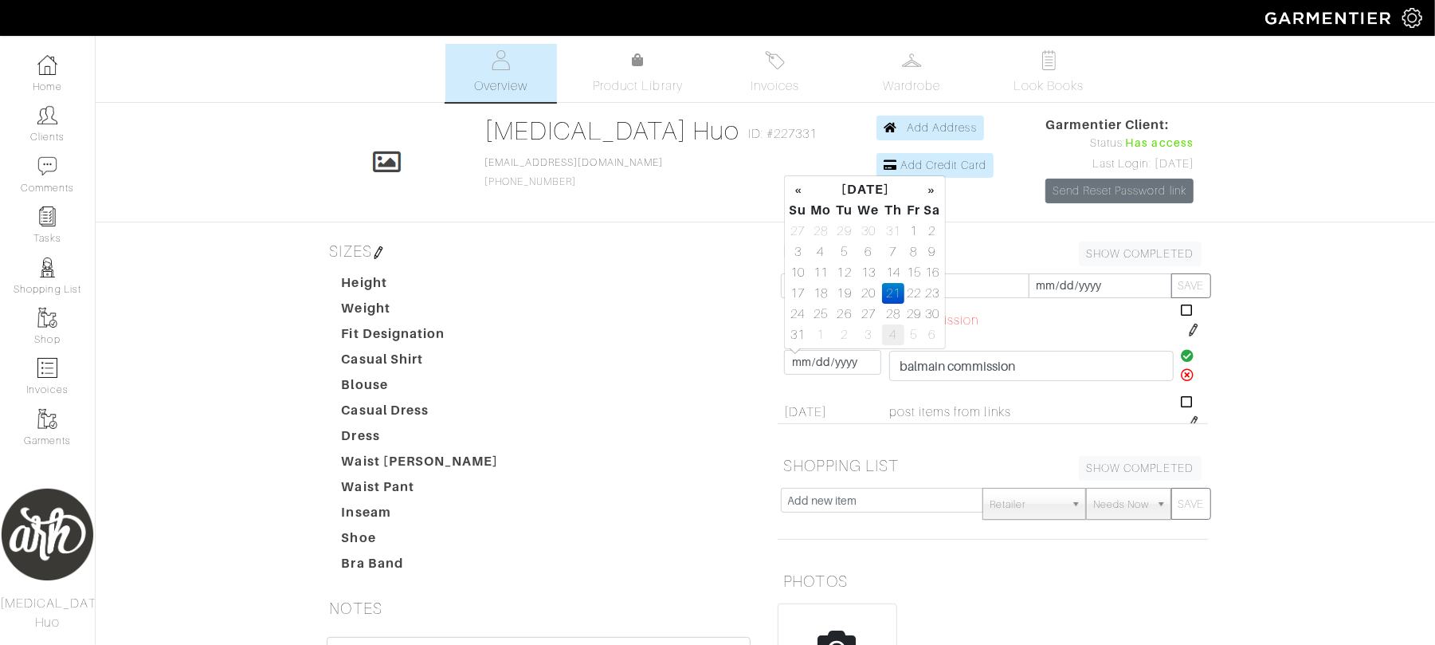
click at [896, 332] on td "4" at bounding box center [893, 334] width 22 height 21
type input "[DATE]"
click at [1181, 358] on icon at bounding box center [1188, 355] width 14 height 13
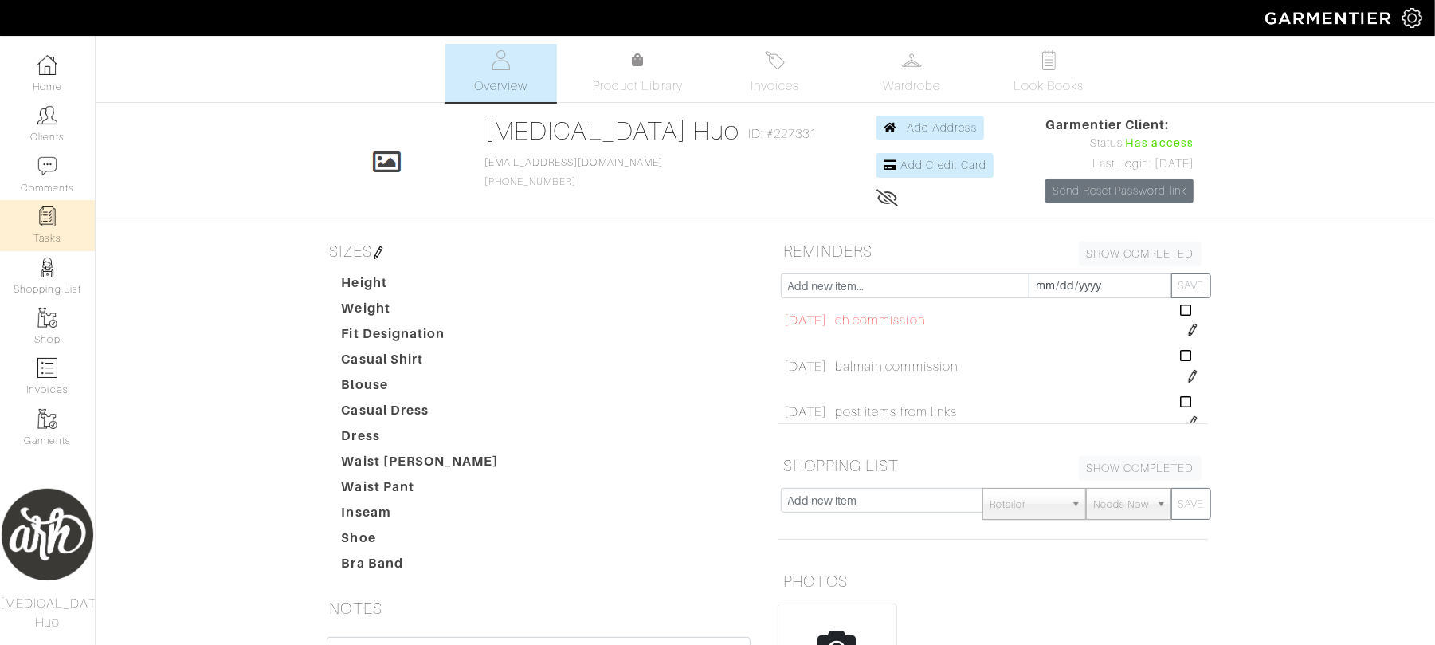
click at [45, 231] on link "Tasks" at bounding box center [47, 225] width 95 height 50
